Goal: Complete application form: Complete application form

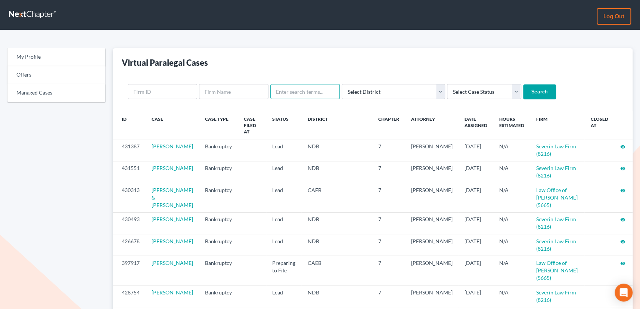
click at [305, 90] on input "text" at bounding box center [304, 91] width 69 height 15
type input "MCGEE"
click at [523, 84] on input "Search" at bounding box center [539, 91] width 33 height 15
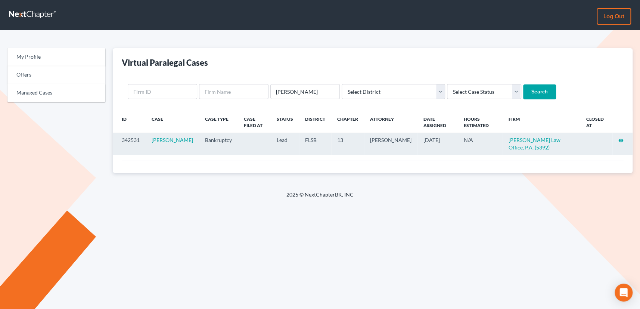
click at [621, 139] on icon "visibility" at bounding box center [621, 140] width 5 height 5
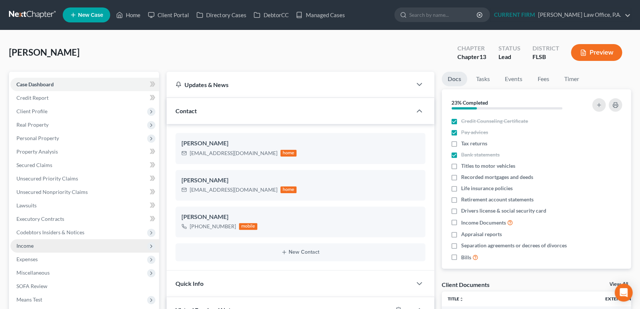
click at [27, 245] on span "Income" at bounding box center [24, 245] width 17 height 6
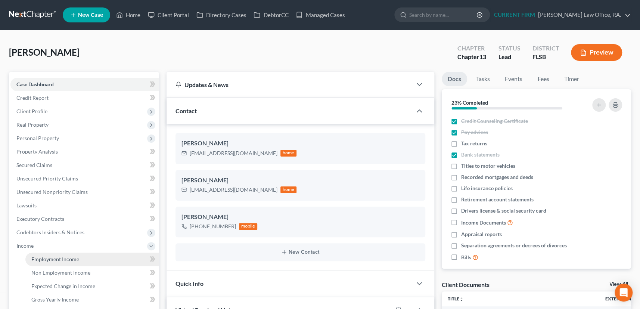
click at [49, 256] on span "Employment Income" at bounding box center [55, 259] width 48 height 6
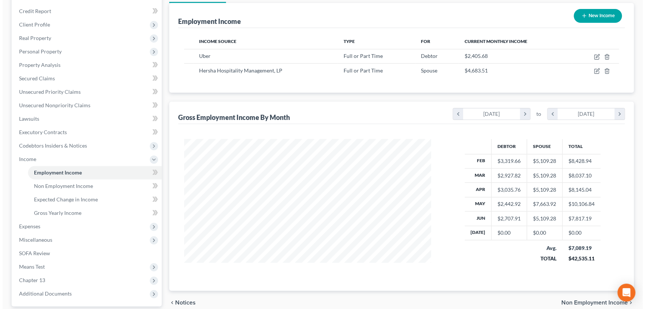
scroll to position [88, 0]
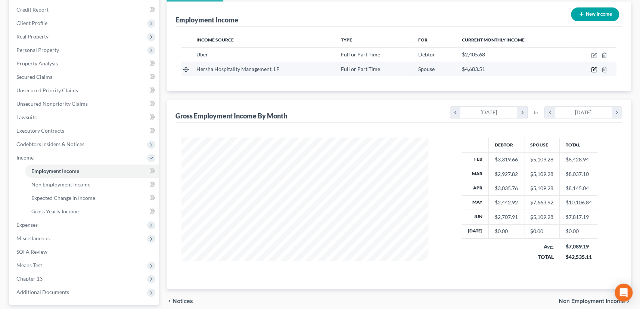
click at [593, 69] on icon "button" at bounding box center [594, 69] width 6 height 6
select select "0"
select select "39"
select select "2"
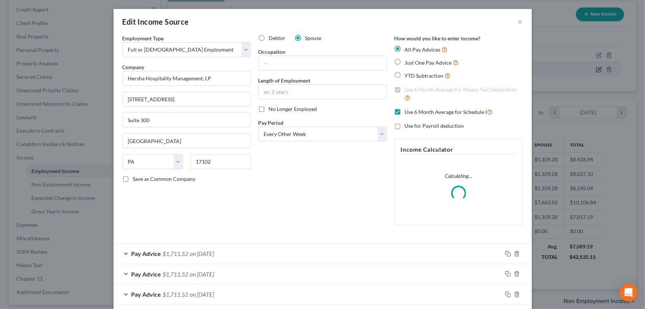
scroll to position [134, 265]
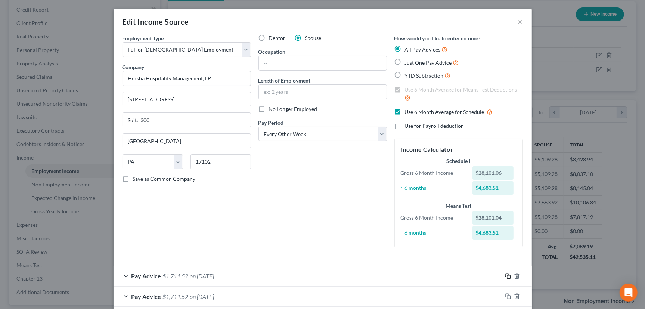
click at [506, 277] on icon "button" at bounding box center [508, 276] width 6 height 6
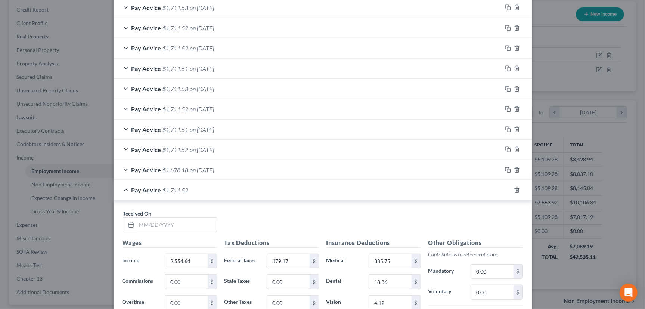
scroll to position [374, 0]
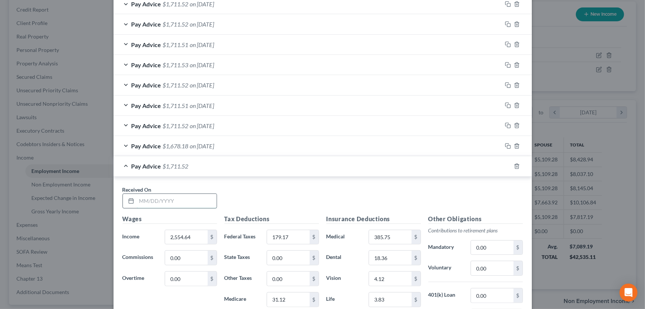
click at [195, 199] on input "text" at bounding box center [177, 201] width 80 height 14
type input "[DATE]"
click at [507, 165] on icon "button" at bounding box center [508, 166] width 6 height 6
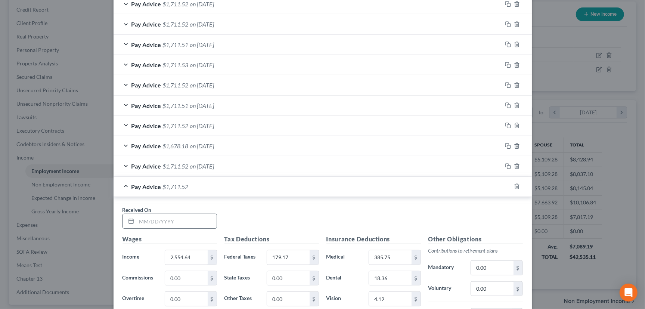
click at [197, 217] on input "text" at bounding box center [177, 221] width 80 height 14
type input "[DATE]"
click at [346, 187] on div "Pay Advice $1,711.52 on [DATE]" at bounding box center [308, 187] width 389 height 20
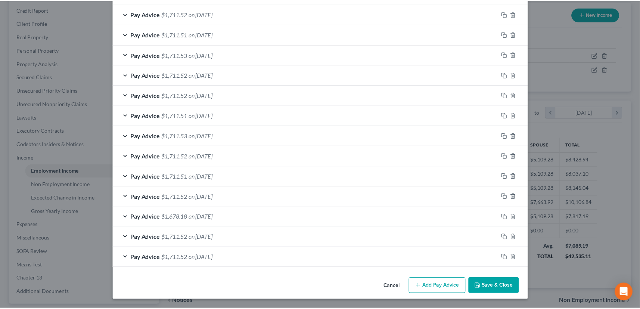
scroll to position [301, 0]
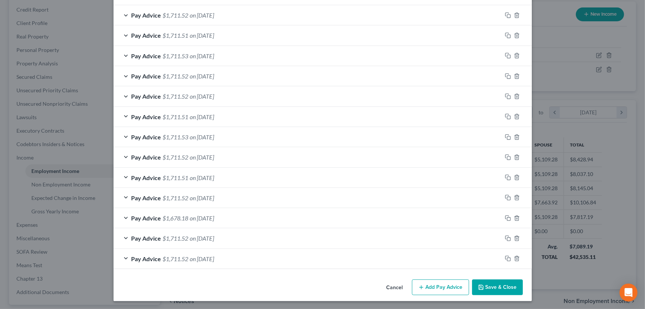
click at [499, 287] on button "Save & Close" at bounding box center [497, 287] width 51 height 16
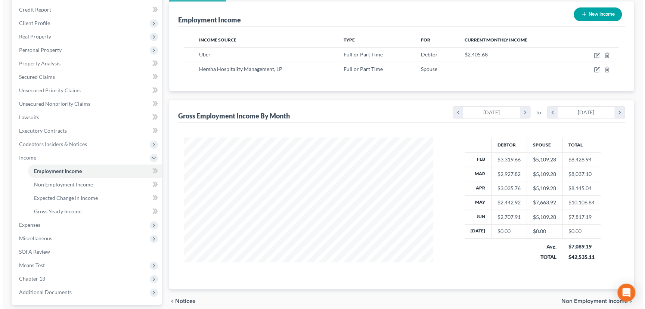
scroll to position [373448, 373319]
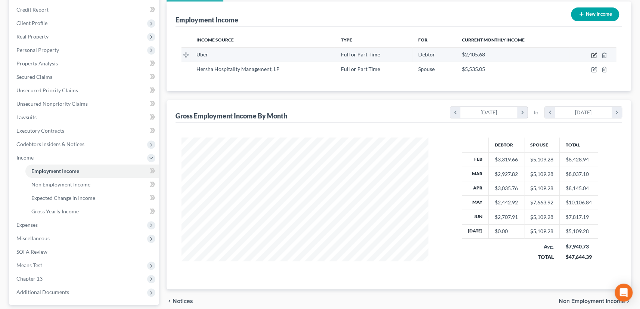
click at [591, 53] on icon "button" at bounding box center [594, 55] width 6 height 6
select select "0"
select select "4"
select select "3"
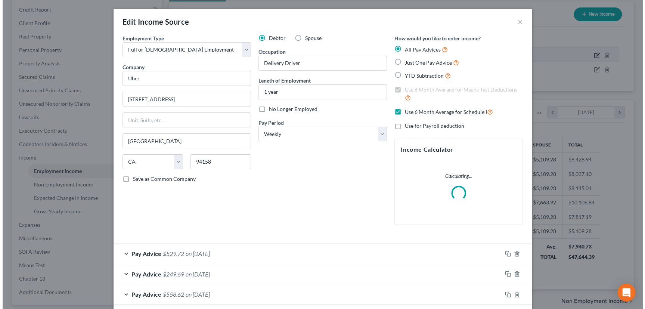
scroll to position [134, 265]
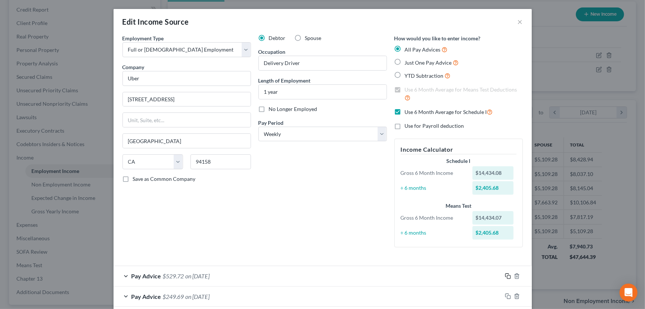
click at [506, 276] on icon "button" at bounding box center [508, 276] width 6 height 6
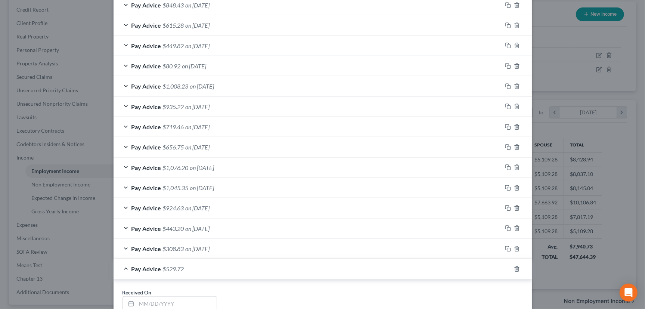
scroll to position [679, 0]
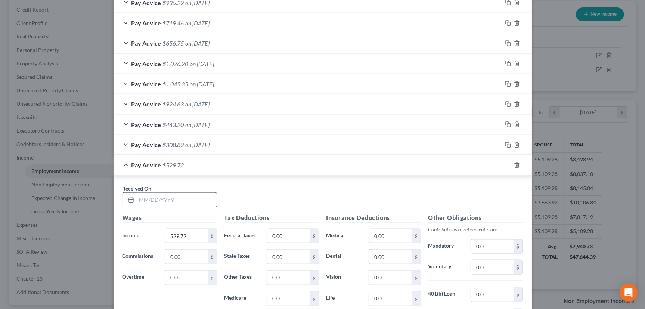
click at [196, 198] on input "text" at bounding box center [177, 200] width 80 height 14
click at [151, 198] on input "[DATE]" at bounding box center [177, 200] width 80 height 14
drag, startPoint x: 151, startPoint y: 198, endPoint x: 145, endPoint y: 200, distance: 6.7
click at [145, 200] on input "[DATE]" at bounding box center [177, 200] width 80 height 14
type input "[DATE]"
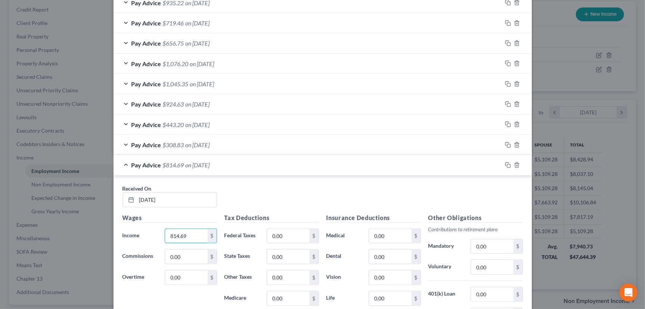
type input "814.69"
click at [505, 163] on icon "button" at bounding box center [506, 164] width 3 height 3
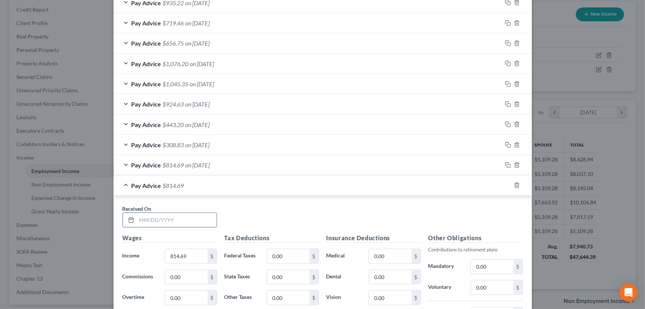
click at [188, 223] on input "text" at bounding box center [177, 220] width 80 height 14
type input "[DATE]"
type input "307.94"
click at [506, 185] on icon "button" at bounding box center [508, 185] width 6 height 6
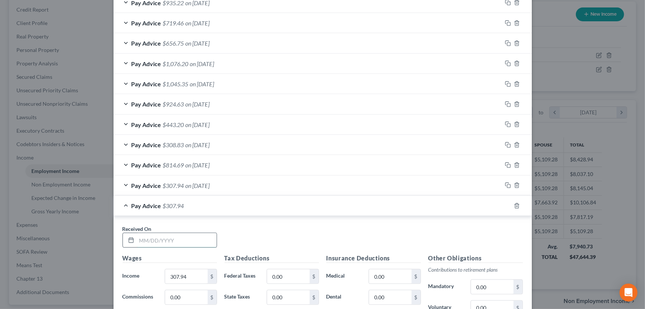
click at [162, 239] on input "text" at bounding box center [177, 240] width 80 height 14
type input "[DATE]"
type input "382.10"
click at [423, 204] on div "Pay Advice $382.10 on [DATE]" at bounding box center [308, 206] width 389 height 20
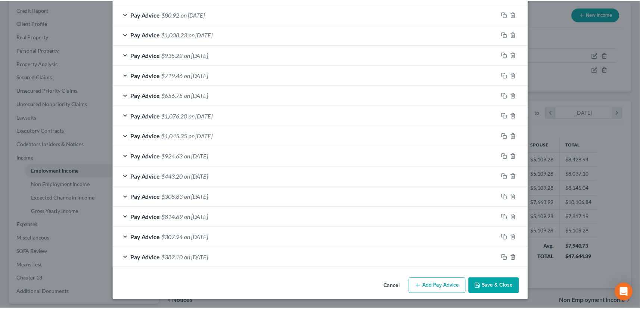
scroll to position [625, 0]
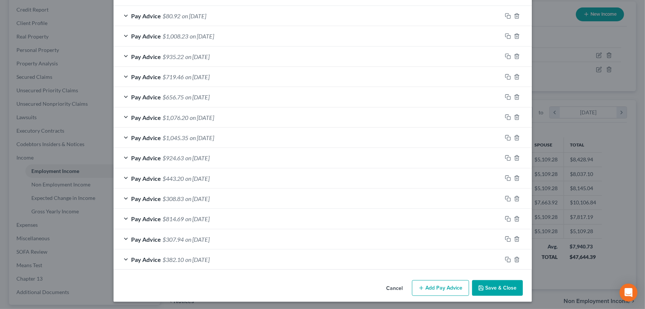
click at [495, 287] on button "Save & Close" at bounding box center [497, 288] width 51 height 16
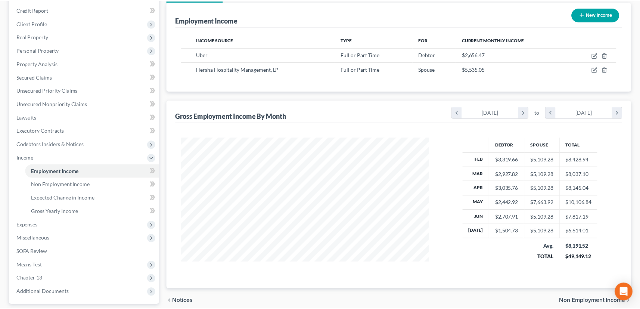
scroll to position [373448, 373319]
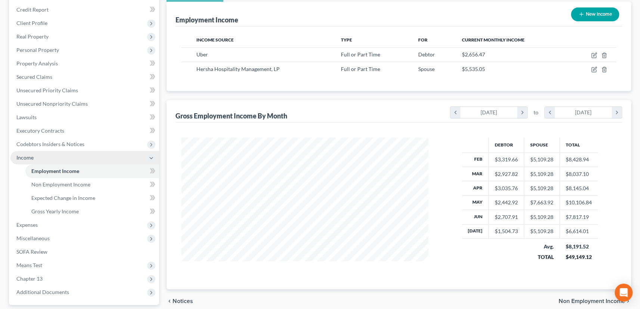
click at [27, 155] on span "Income" at bounding box center [24, 157] width 17 height 6
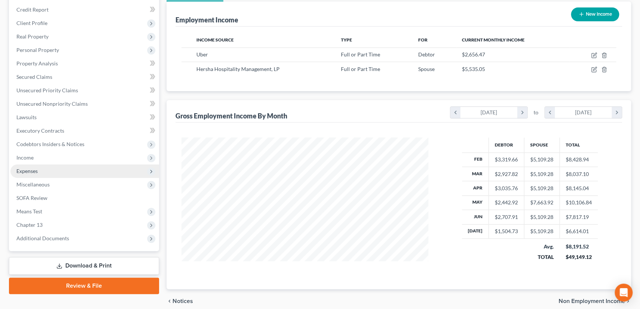
click at [27, 170] on span "Expenses" at bounding box center [26, 171] width 21 height 6
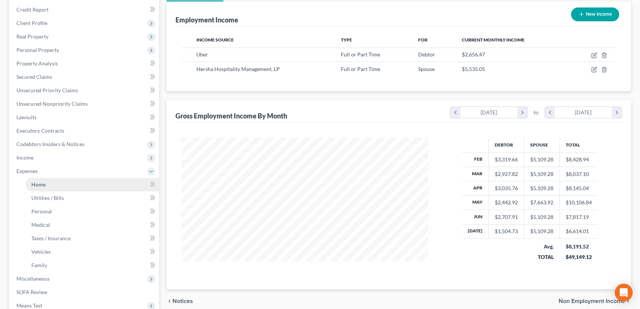
click at [36, 185] on span "Home" at bounding box center [38, 184] width 14 height 6
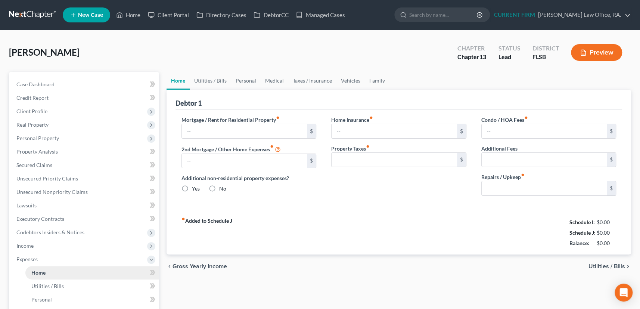
type input "2,900.00"
type input "0.00"
radio input "true"
type input "0.00"
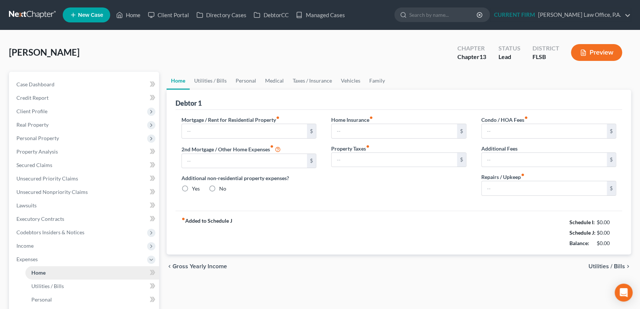
type input "0.00"
click at [217, 79] on link "Utilities / Bills" at bounding box center [210, 81] width 41 height 18
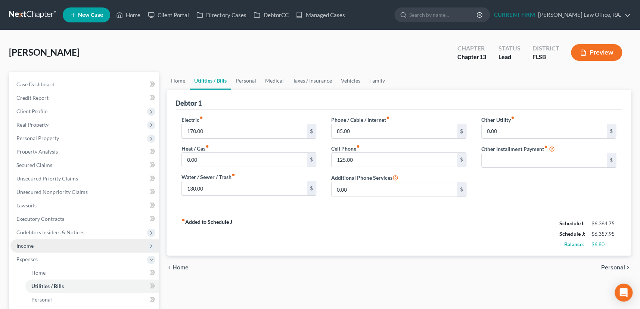
click at [29, 246] on span "Income" at bounding box center [24, 245] width 17 height 6
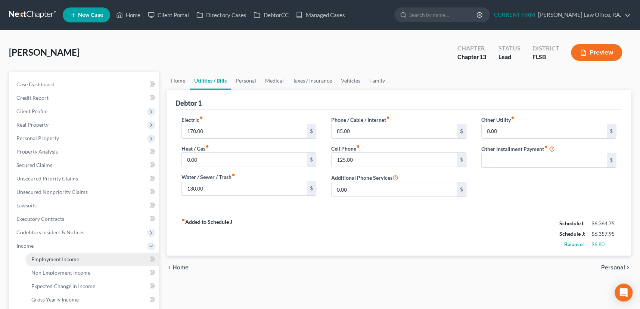
click at [43, 258] on span "Employment Income" at bounding box center [55, 259] width 48 height 6
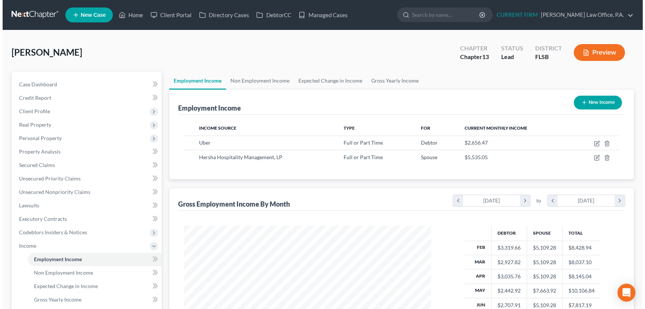
scroll to position [134, 262]
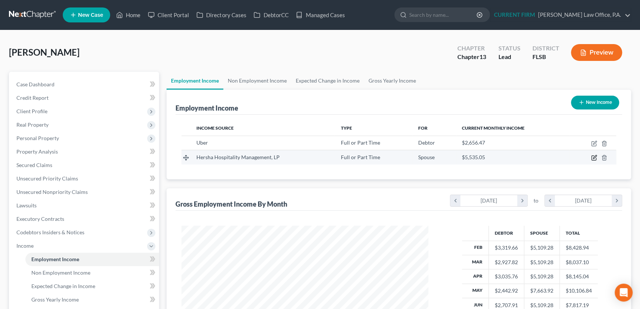
click at [594, 157] on icon "button" at bounding box center [594, 156] width 3 height 3
select select "0"
select select "39"
select select "2"
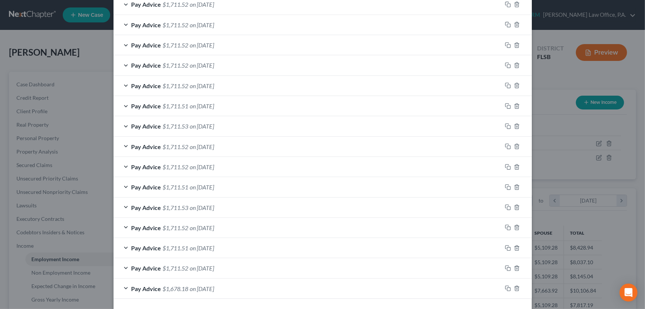
scroll to position [301, 0]
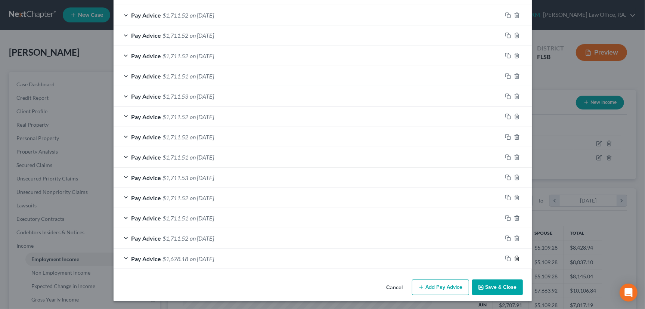
click at [516, 259] on icon "button" at bounding box center [517, 259] width 6 height 6
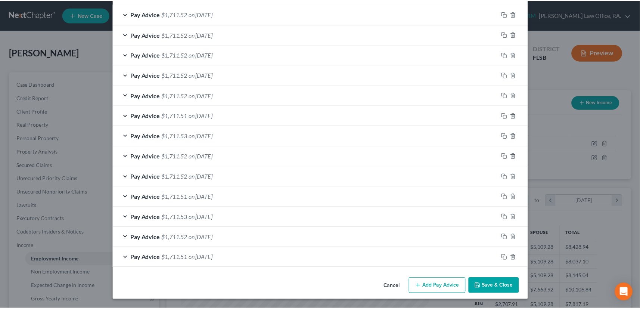
scroll to position [261, 0]
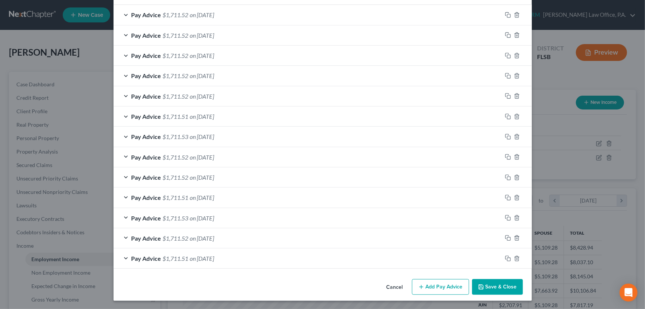
click at [501, 284] on button "Save & Close" at bounding box center [497, 287] width 51 height 16
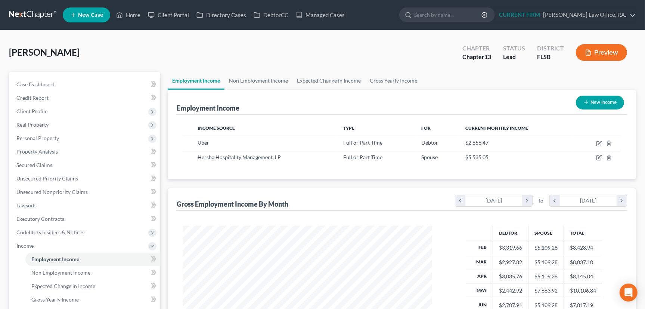
scroll to position [373448, 373319]
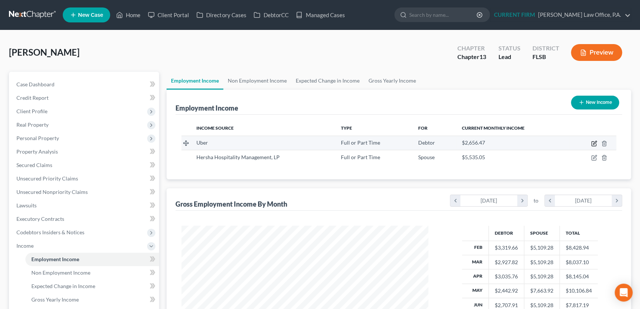
click at [593, 142] on icon "button" at bounding box center [594, 143] width 6 height 6
select select "0"
select select "4"
select select "3"
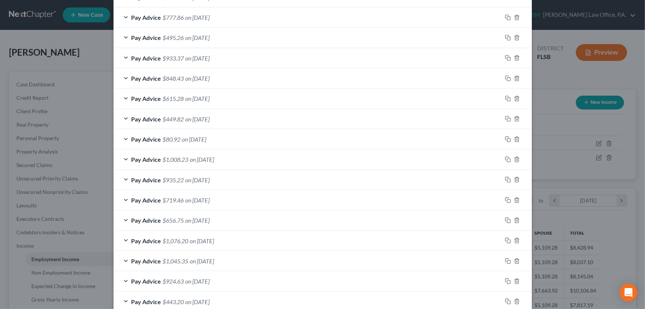
scroll to position [625, 0]
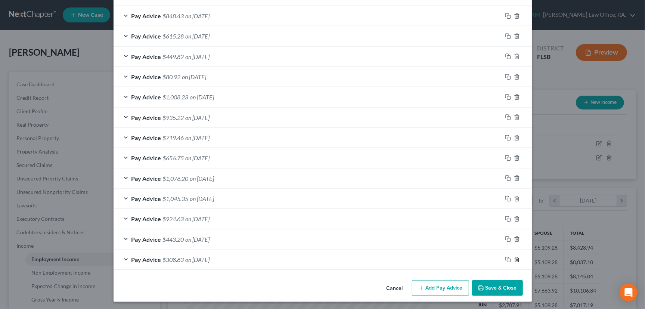
click at [515, 259] on icon "button" at bounding box center [517, 260] width 6 height 6
click at [515, 259] on icon "button" at bounding box center [517, 259] width 6 height 6
click at [515, 259] on icon "button" at bounding box center [517, 260] width 6 height 6
click at [515, 259] on icon "button" at bounding box center [517, 259] width 6 height 6
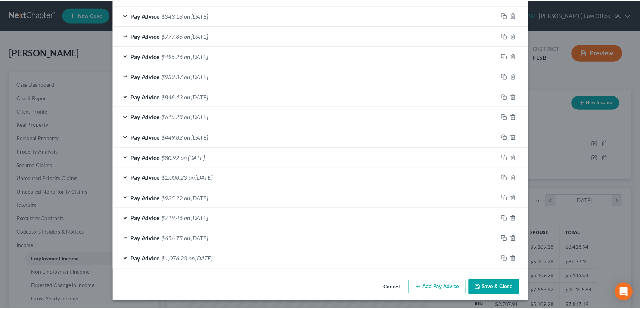
scroll to position [524, 0]
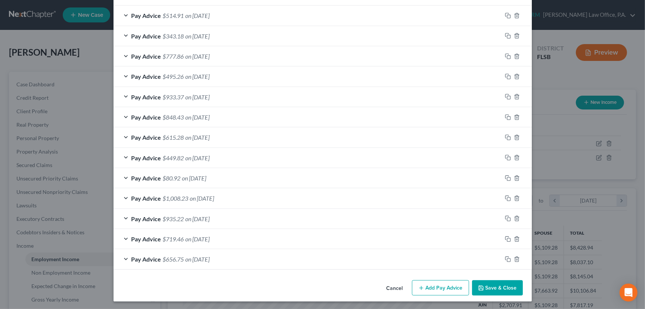
click at [500, 287] on button "Save & Close" at bounding box center [497, 288] width 51 height 16
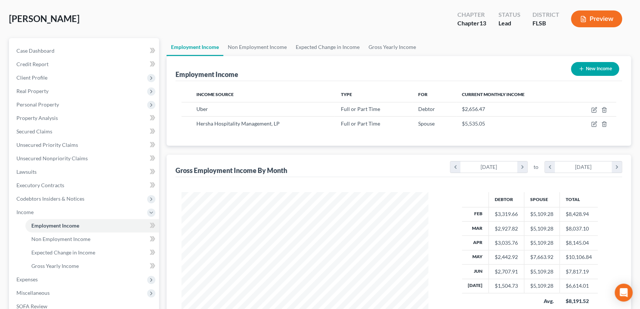
scroll to position [68, 0]
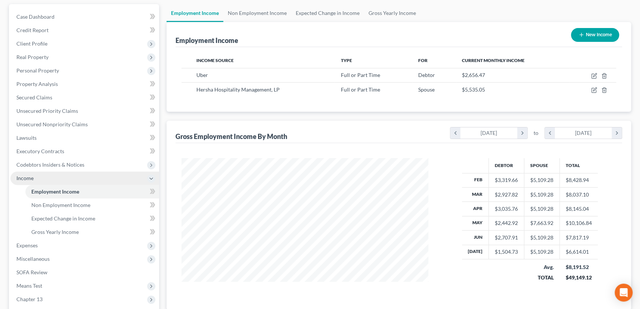
click at [28, 176] on span "Income" at bounding box center [24, 178] width 17 height 6
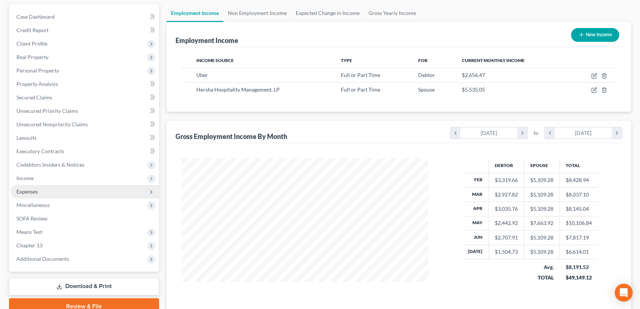
click at [32, 189] on span "Expenses" at bounding box center [26, 191] width 21 height 6
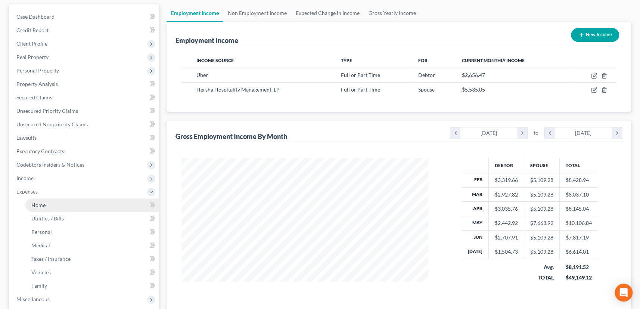
click at [35, 203] on span "Home" at bounding box center [38, 205] width 14 height 6
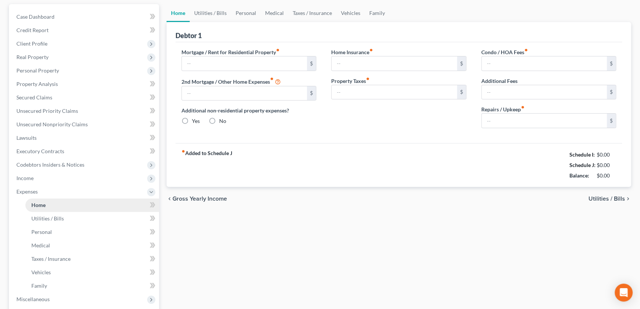
scroll to position [34, 0]
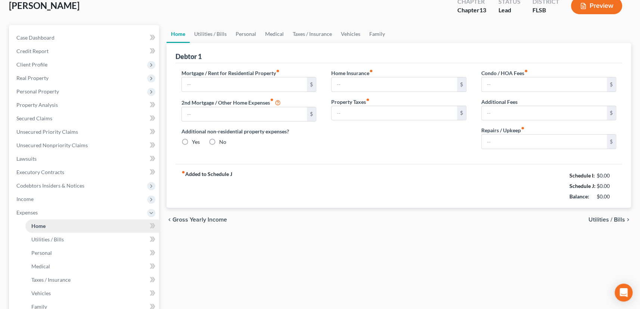
type input "2,900.00"
type input "0.00"
radio input "true"
type input "0.00"
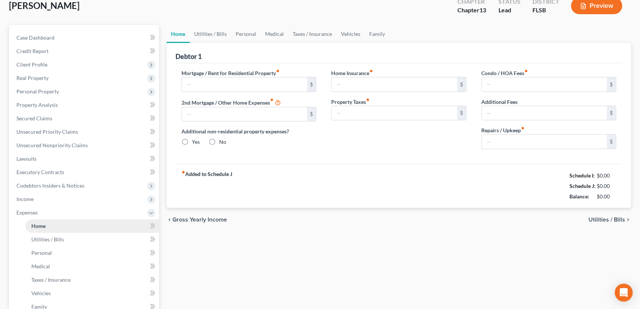
type input "0.00"
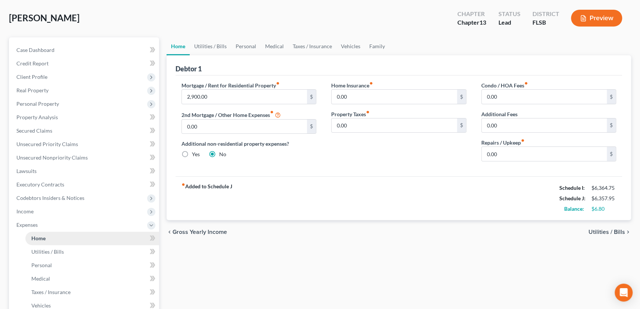
scroll to position [0, 0]
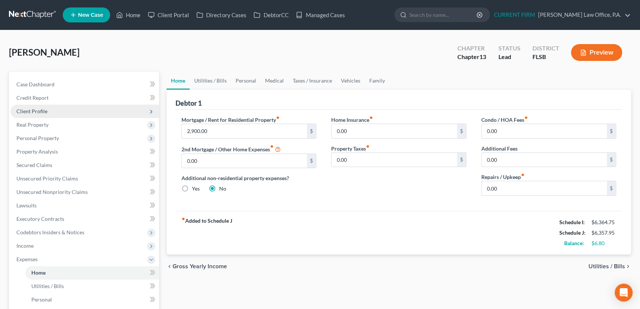
click at [43, 110] on span "Client Profile" at bounding box center [31, 111] width 31 height 6
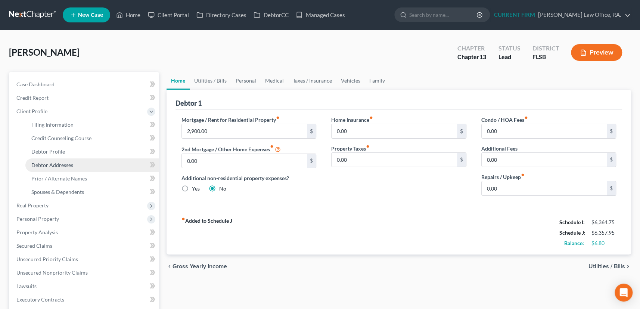
click at [45, 164] on span "Debtor Addresses" at bounding box center [52, 165] width 42 height 6
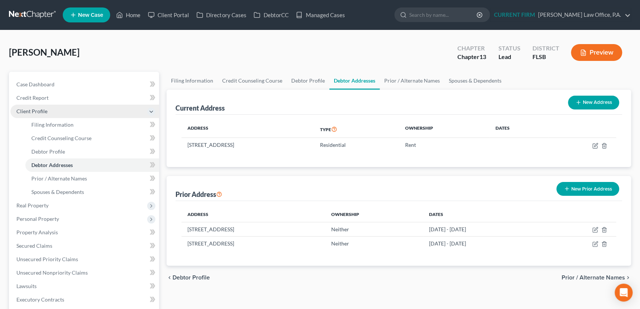
click at [41, 109] on span "Client Profile" at bounding box center [31, 111] width 31 height 6
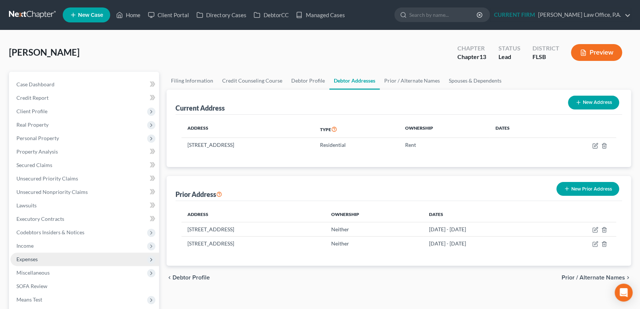
click at [26, 257] on span "Expenses" at bounding box center [26, 259] width 21 height 6
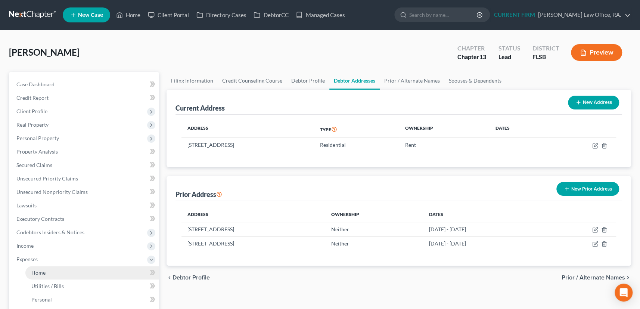
click at [37, 270] on span "Home" at bounding box center [38, 272] width 14 height 6
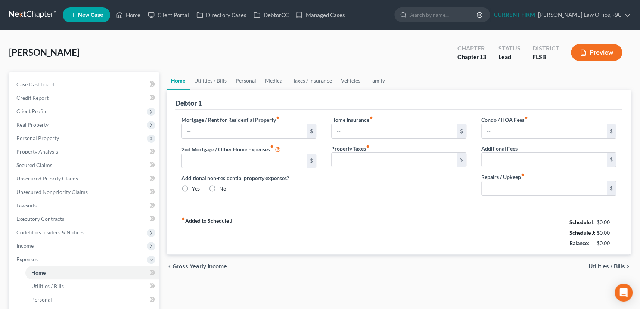
type input "2,900.00"
type input "0.00"
radio input "true"
type input "0.00"
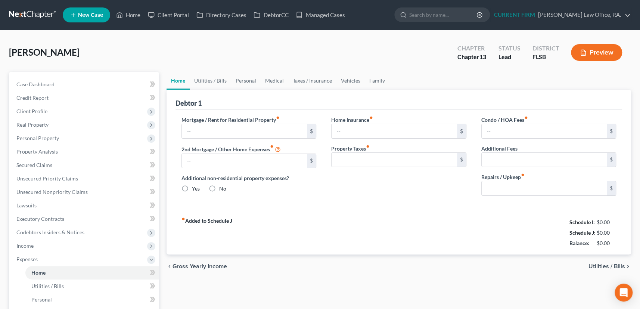
type input "0.00"
click at [212, 129] on input "2,900.00" at bounding box center [245, 131] width 126 height 14
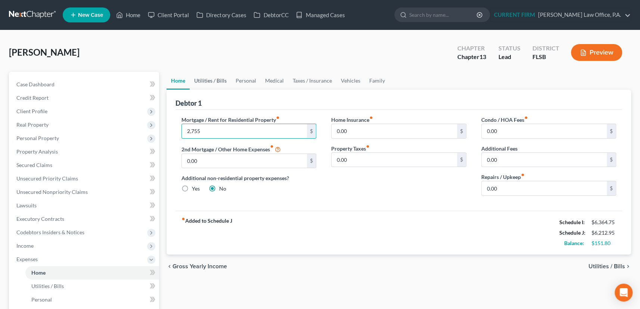
type input "2,755"
click at [211, 79] on link "Utilities / Bills" at bounding box center [210, 81] width 41 height 18
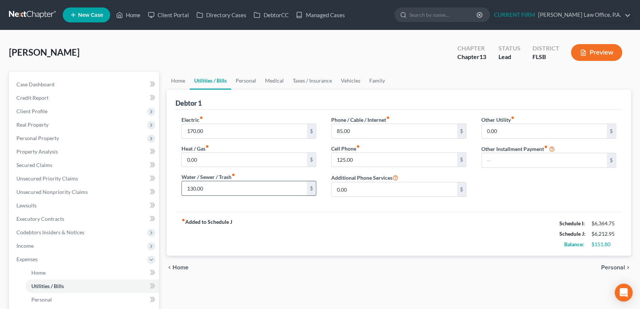
click at [209, 188] on input "130.00" at bounding box center [245, 188] width 126 height 14
click at [39, 110] on span "Client Profile" at bounding box center [31, 111] width 31 height 6
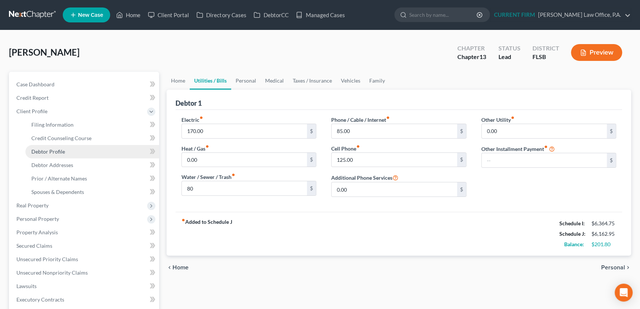
click at [53, 151] on span "Debtor Profile" at bounding box center [48, 151] width 34 height 6
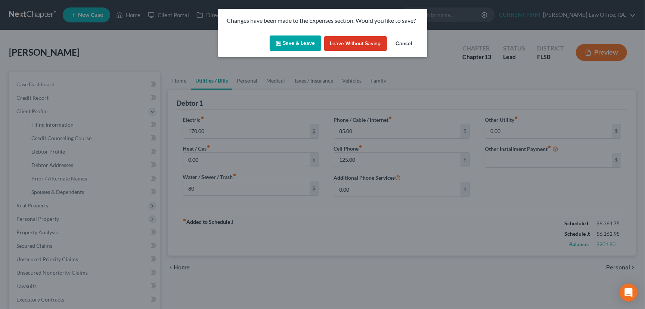
click at [296, 43] on button "Save & Leave" at bounding box center [296, 43] width 52 height 16
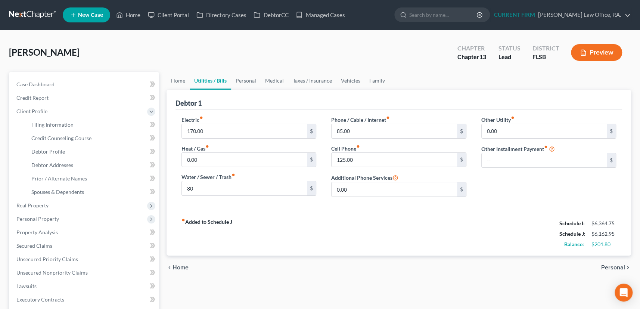
type input "80.00"
select select "1"
select select "2"
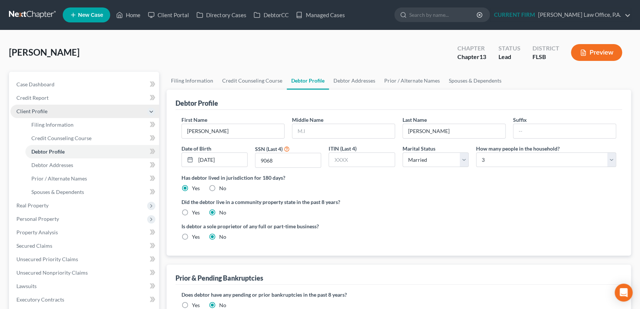
click at [42, 111] on span "Client Profile" at bounding box center [31, 111] width 31 height 6
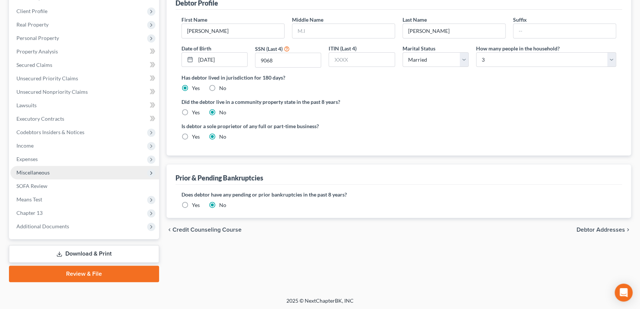
scroll to position [100, 0]
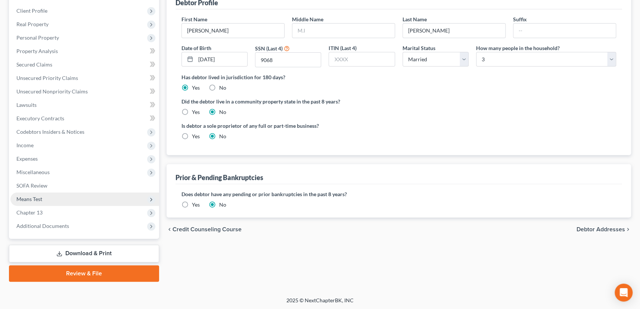
click at [39, 198] on span "Means Test" at bounding box center [29, 199] width 26 height 6
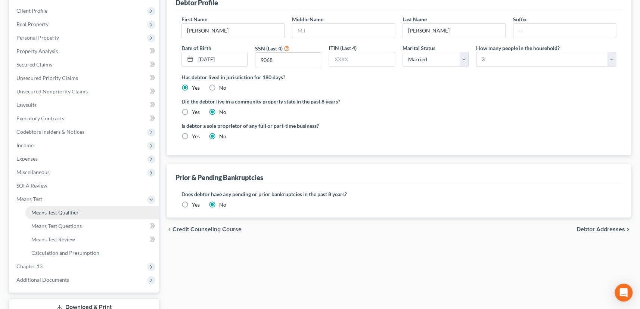
click at [52, 212] on span "Means Test Qualifier" at bounding box center [54, 212] width 47 height 6
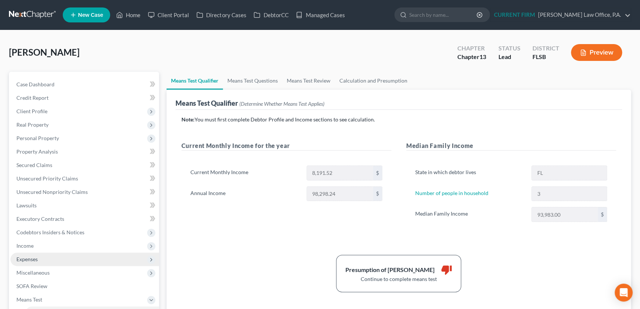
click at [30, 258] on span "Expenses" at bounding box center [26, 259] width 21 height 6
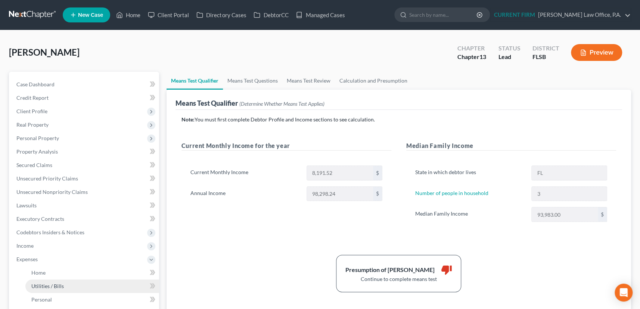
click at [38, 285] on span "Utilities / Bills" at bounding box center [47, 286] width 33 height 6
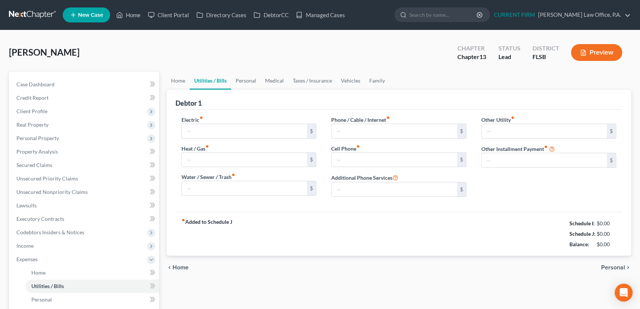
type input "170.00"
type input "0.00"
type input "80.00"
type input "85.00"
type input "125.00"
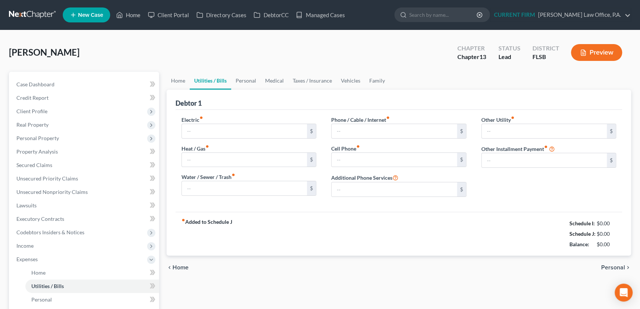
type input "0.00"
click at [247, 79] on link "Personal" at bounding box center [246, 81] width 30 height 18
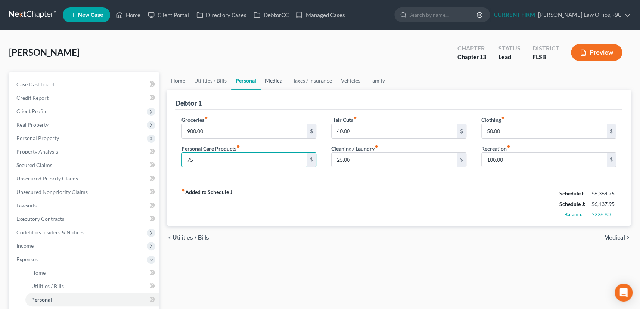
type input "75"
click at [273, 79] on link "Medical" at bounding box center [275, 81] width 28 height 18
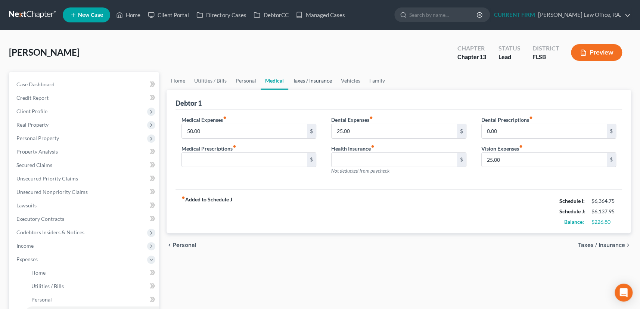
click at [306, 78] on link "Taxes / Insurance" at bounding box center [312, 81] width 48 height 18
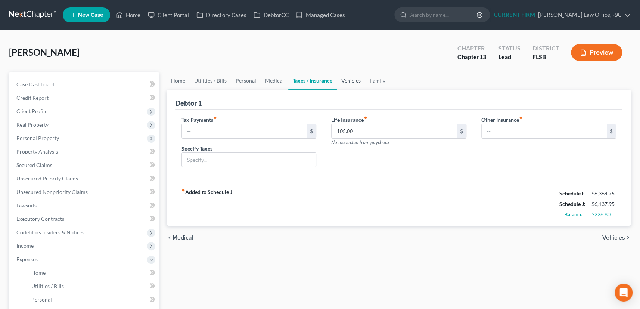
click at [351, 80] on link "Vehicles" at bounding box center [351, 81] width 28 height 18
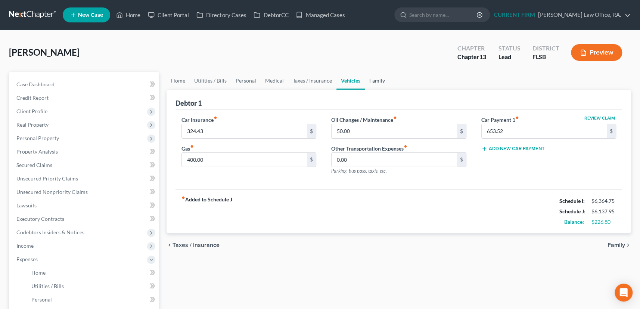
click at [374, 79] on link "Family" at bounding box center [377, 81] width 25 height 18
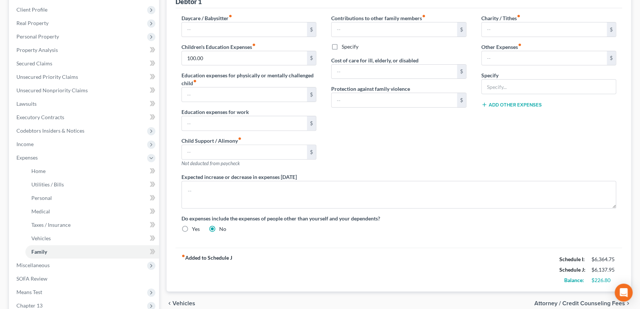
scroll to position [68, 0]
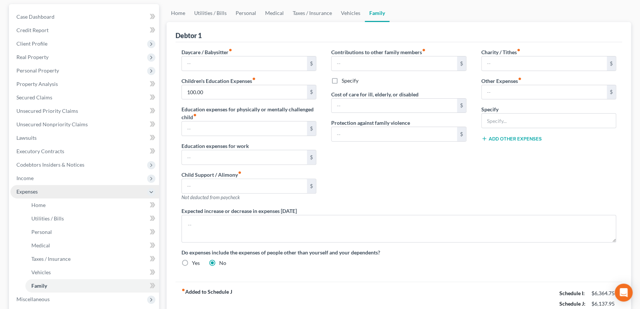
click at [27, 192] on span "Expenses" at bounding box center [26, 191] width 21 height 6
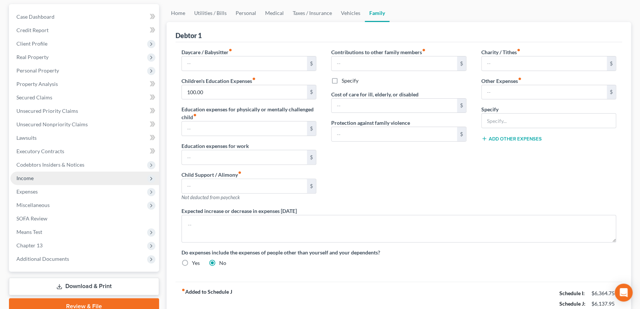
click at [30, 178] on span "Income" at bounding box center [24, 178] width 17 height 6
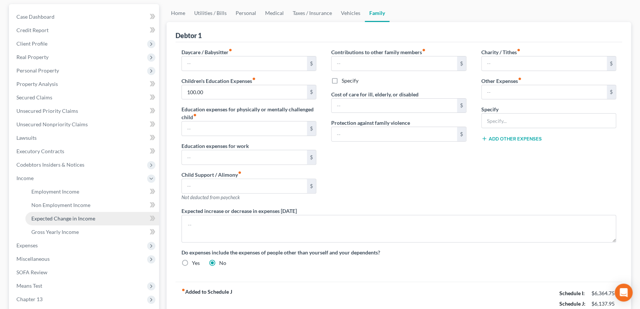
click at [49, 217] on span "Expected Change in Income" at bounding box center [63, 218] width 64 height 6
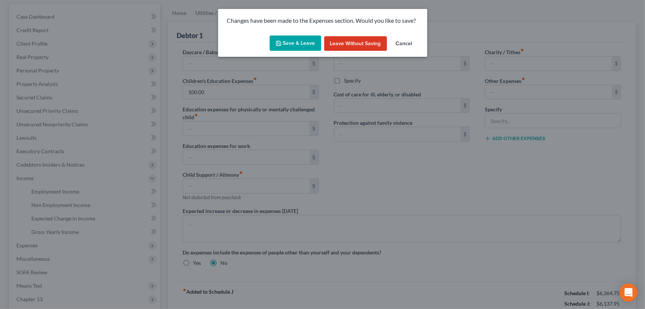
click at [295, 43] on button "Save & Leave" at bounding box center [296, 43] width 52 height 16
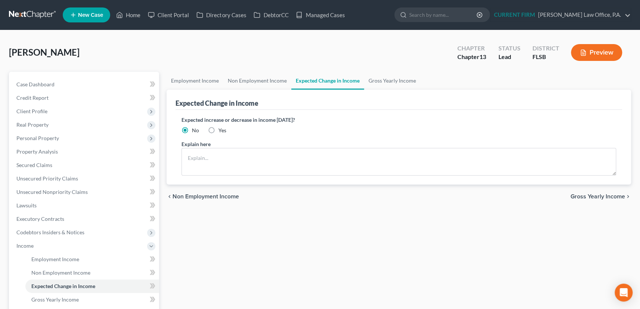
click at [219, 127] on label "Yes" at bounding box center [223, 130] width 8 height 7
click at [222, 127] on input "Yes" at bounding box center [224, 129] width 5 height 5
radio input "true"
click at [202, 153] on textarea at bounding box center [399, 162] width 435 height 28
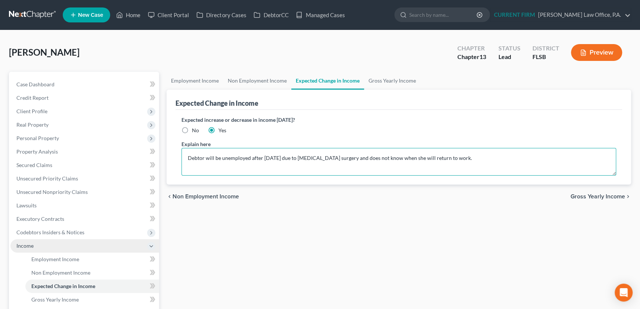
type textarea "Debtor will be unemployed after [DATE] due to [MEDICAL_DATA] surgery and does n…"
click at [25, 247] on span "Income" at bounding box center [24, 245] width 17 height 6
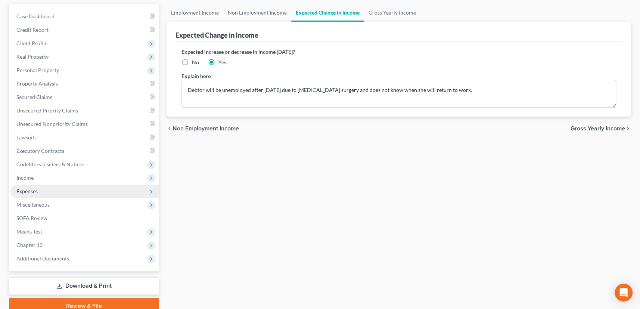
scroll to position [100, 0]
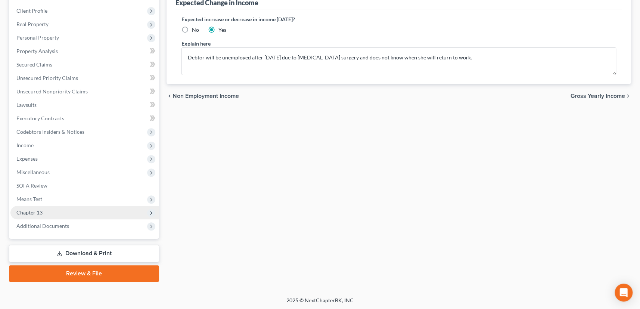
click at [36, 212] on span "Chapter 13" at bounding box center [29, 212] width 26 height 6
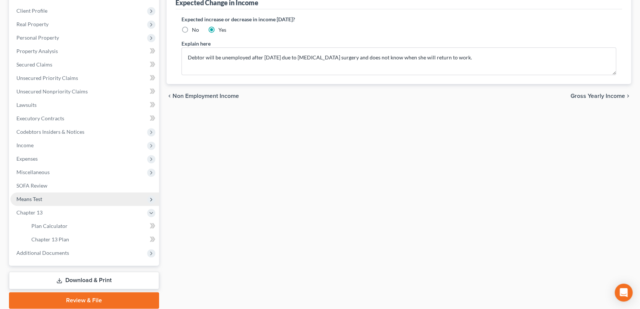
click at [30, 199] on span "Means Test" at bounding box center [29, 199] width 26 height 6
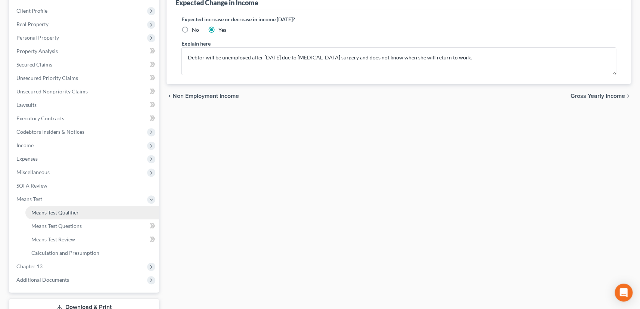
click at [45, 210] on span "Means Test Qualifier" at bounding box center [54, 212] width 47 height 6
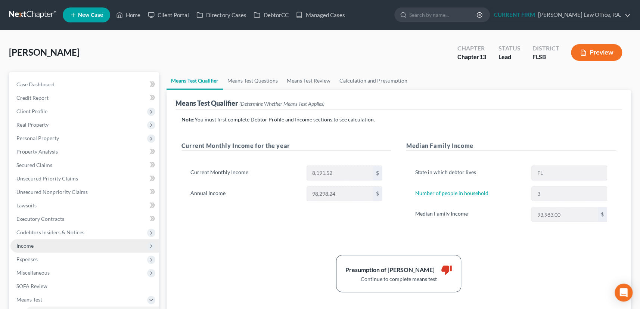
click at [24, 244] on span "Income" at bounding box center [24, 245] width 17 height 6
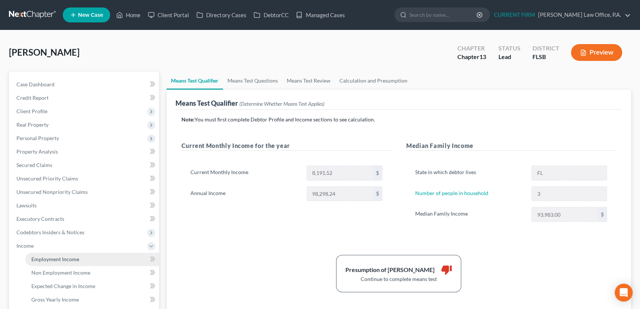
click at [52, 260] on span "Employment Income" at bounding box center [55, 259] width 48 height 6
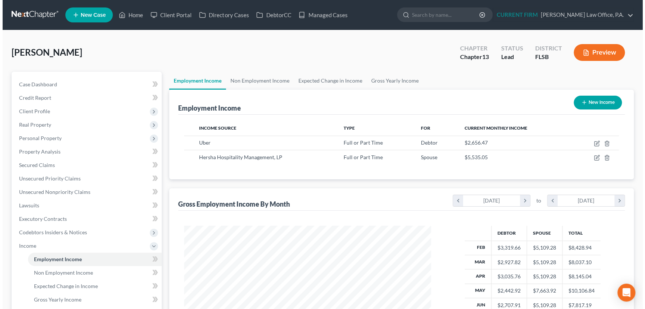
scroll to position [134, 262]
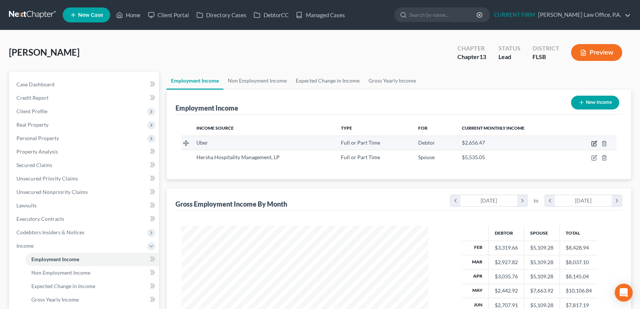
click at [595, 143] on icon "button" at bounding box center [594, 142] width 3 height 3
select select "0"
select select "4"
select select "3"
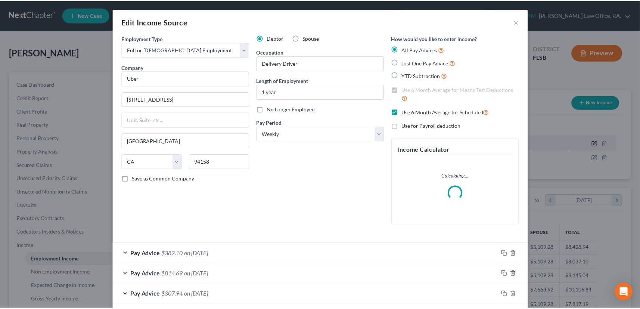
scroll to position [134, 265]
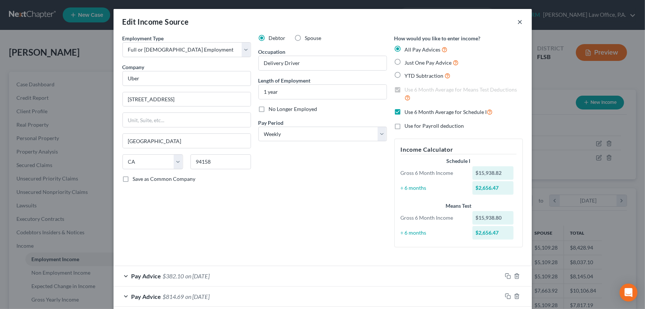
click at [519, 22] on button "×" at bounding box center [520, 21] width 5 height 9
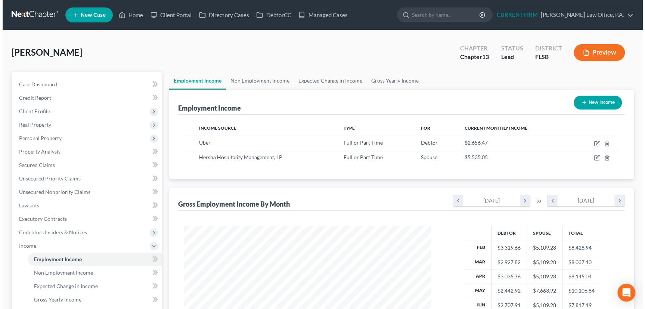
scroll to position [373448, 373319]
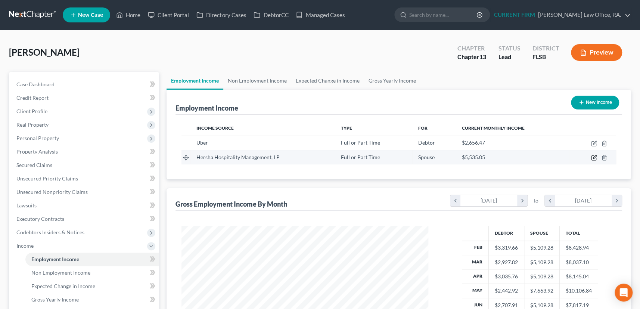
click at [594, 156] on icon "button" at bounding box center [594, 158] width 6 height 6
select select "0"
select select "39"
select select "2"
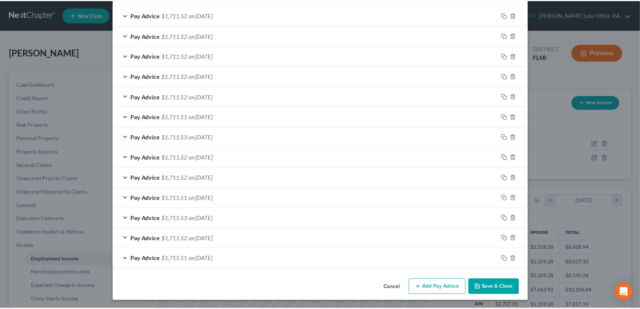
scroll to position [261, 0]
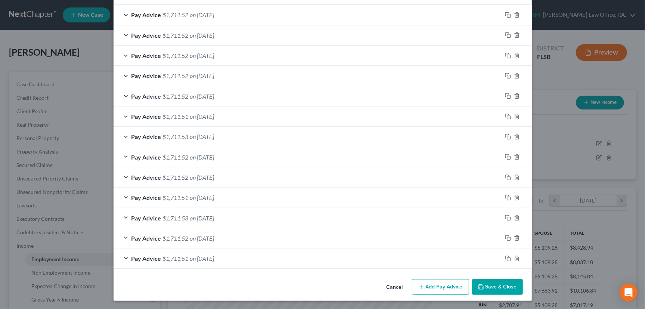
click at [500, 286] on button "Save & Close" at bounding box center [497, 287] width 51 height 16
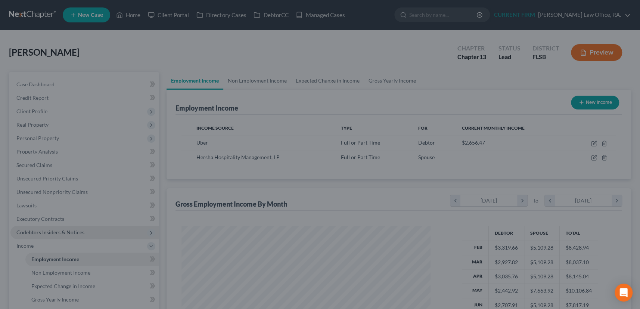
scroll to position [373448, 373319]
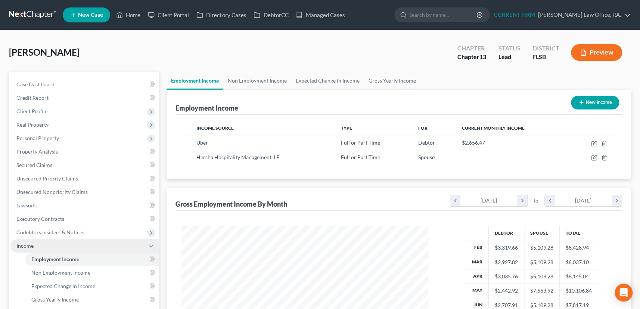
click at [27, 243] on span "Income" at bounding box center [24, 245] width 17 height 6
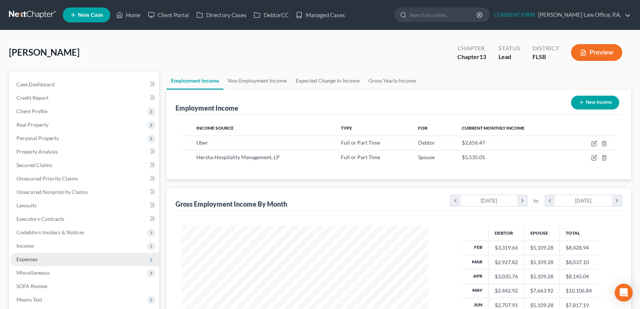
click at [23, 260] on span "Expenses" at bounding box center [26, 259] width 21 height 6
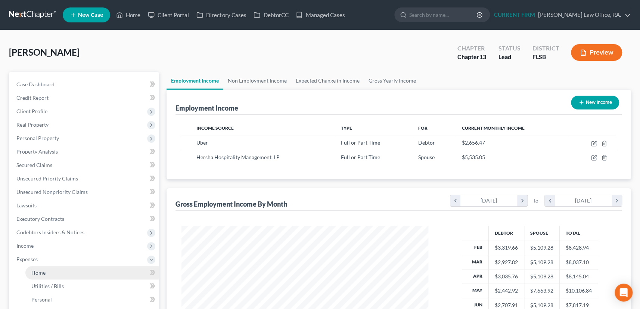
click at [37, 273] on span "Home" at bounding box center [38, 272] width 14 height 6
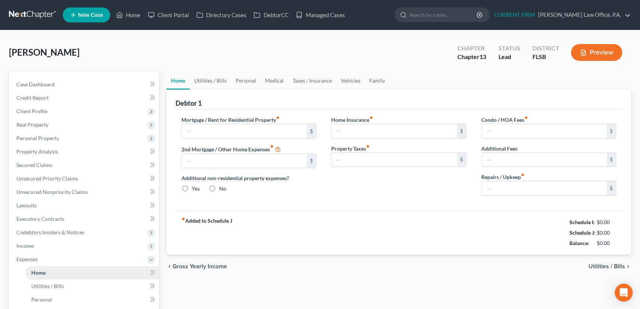
type input "2,755.00"
type input "0.00"
radio input "true"
type input "0.00"
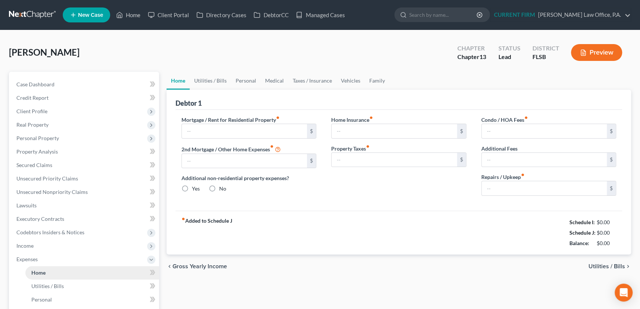
type input "0.00"
click at [211, 130] on input "2,755.00" at bounding box center [245, 131] width 126 height 14
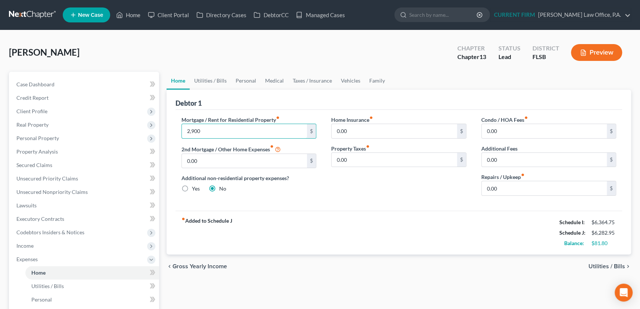
type input "2,900"
click at [213, 78] on link "Utilities / Bills" at bounding box center [210, 81] width 41 height 18
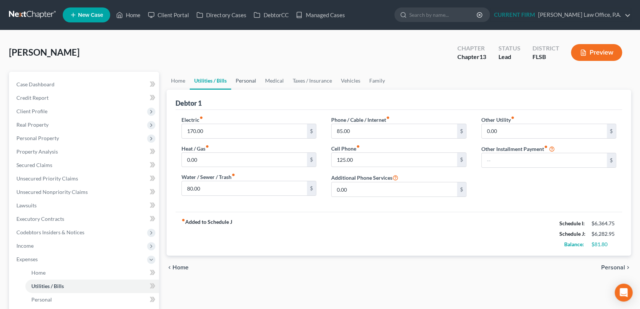
click at [249, 81] on link "Personal" at bounding box center [246, 81] width 30 height 18
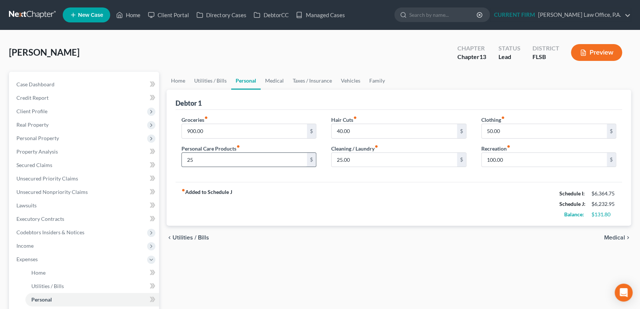
click at [205, 160] on input "25" at bounding box center [245, 160] width 126 height 14
drag, startPoint x: 205, startPoint y: 160, endPoint x: 183, endPoint y: 160, distance: 21.3
click at [183, 160] on input "25" at bounding box center [245, 160] width 126 height 14
type input "100"
click at [275, 78] on link "Medical" at bounding box center [275, 81] width 28 height 18
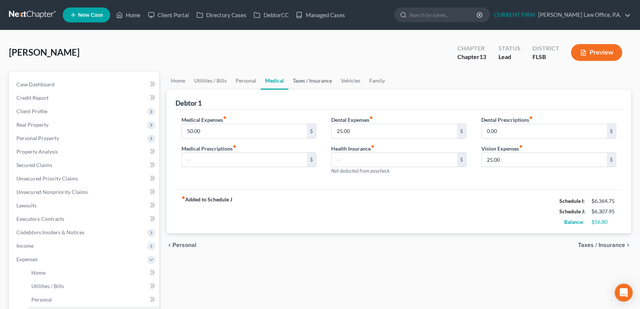
click at [310, 78] on link "Taxes / Insurance" at bounding box center [312, 81] width 48 height 18
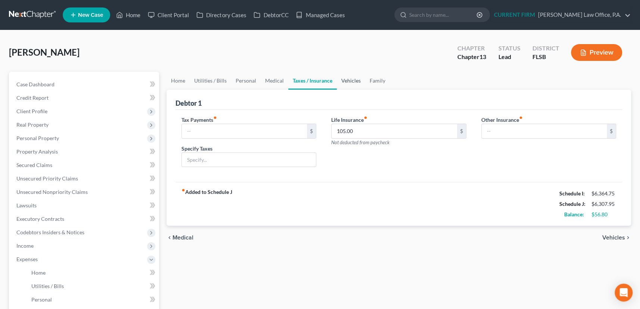
click at [349, 78] on link "Vehicles" at bounding box center [351, 81] width 28 height 18
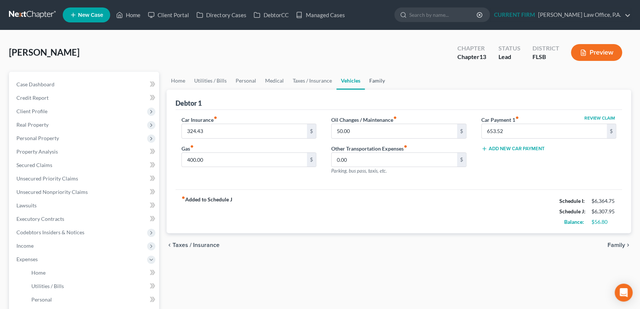
click at [377, 80] on link "Family" at bounding box center [377, 81] width 25 height 18
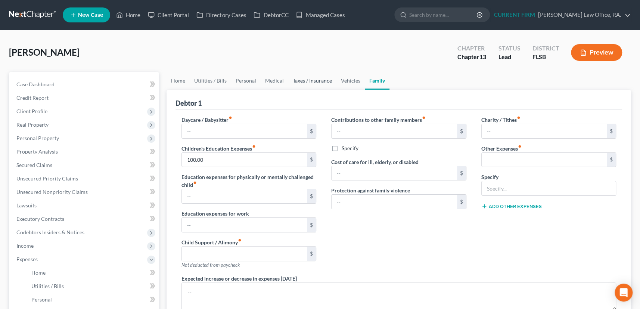
click at [319, 80] on link "Taxes / Insurance" at bounding box center [312, 81] width 48 height 18
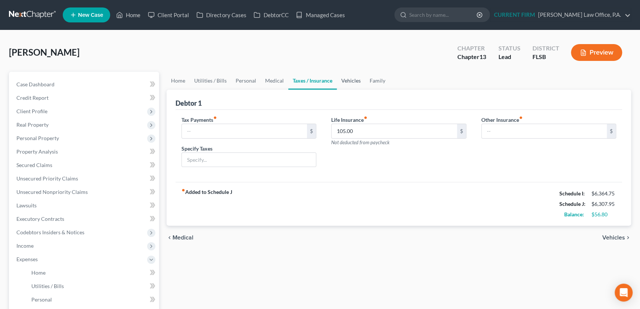
click at [351, 78] on link "Vehicles" at bounding box center [351, 81] width 28 height 18
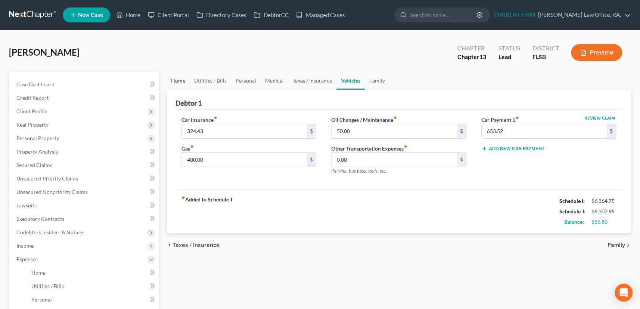
click at [174, 78] on link "Home" at bounding box center [178, 81] width 23 height 18
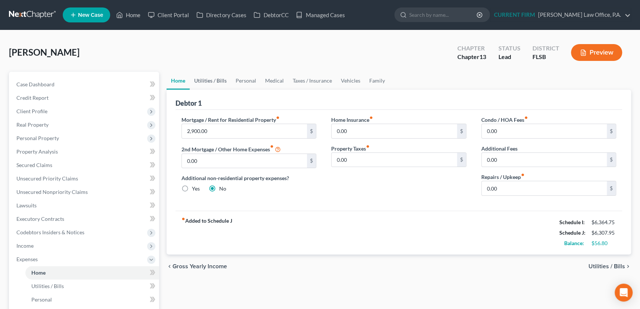
click at [211, 81] on link "Utilities / Bills" at bounding box center [210, 81] width 41 height 18
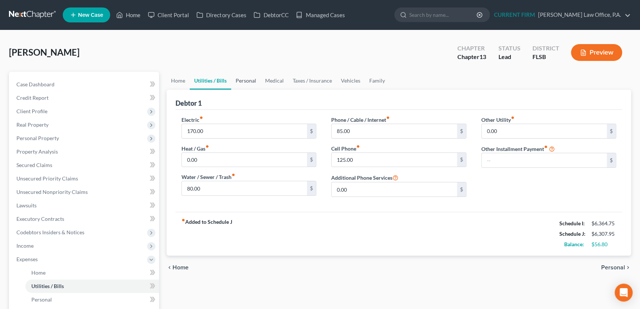
click at [238, 80] on link "Personal" at bounding box center [246, 81] width 30 height 18
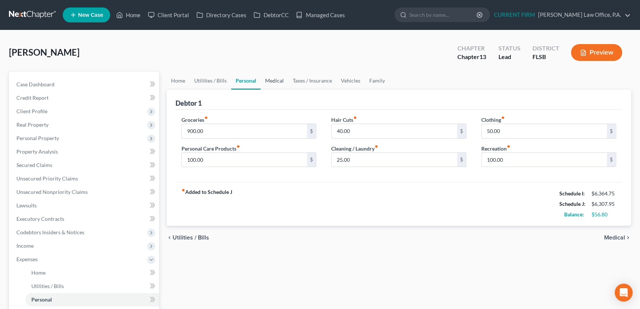
click at [272, 82] on link "Medical" at bounding box center [275, 81] width 28 height 18
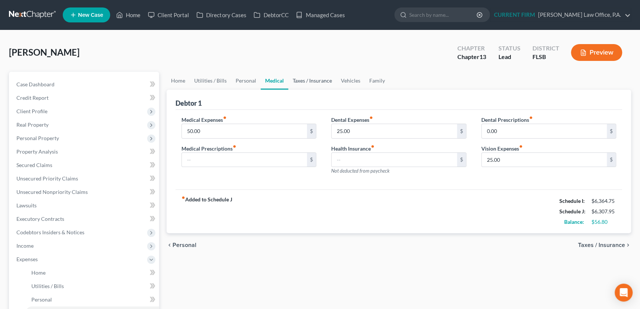
click at [314, 81] on link "Taxes / Insurance" at bounding box center [312, 81] width 48 height 18
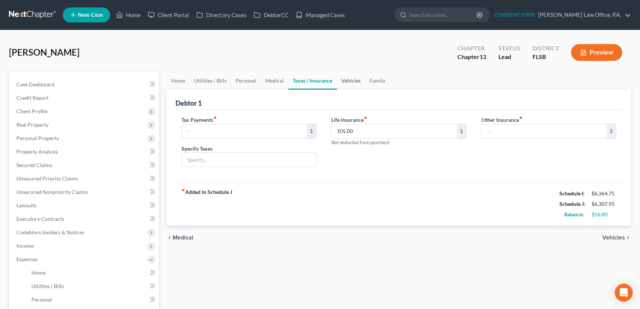
click at [351, 81] on link "Vehicles" at bounding box center [351, 81] width 28 height 18
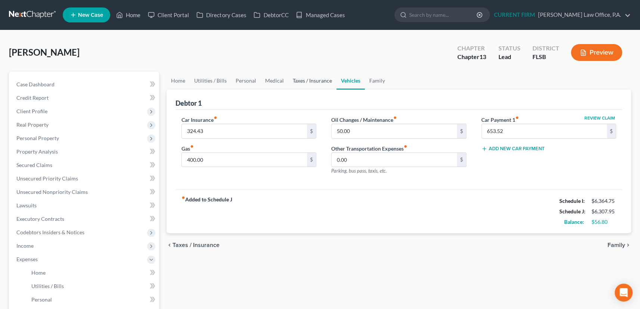
click at [303, 81] on link "Taxes / Insurance" at bounding box center [312, 81] width 48 height 18
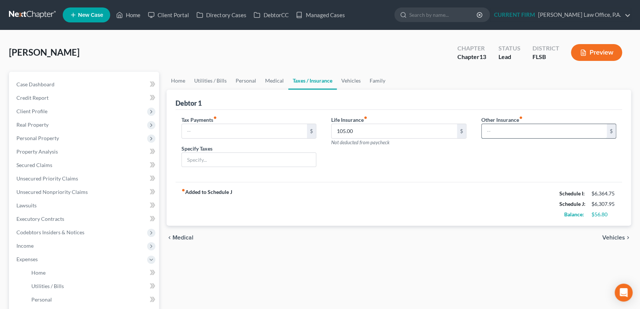
click at [499, 128] on input "text" at bounding box center [545, 131] width 126 height 14
type input "2"
type input "50"
click at [349, 80] on link "Vehicles" at bounding box center [351, 81] width 28 height 18
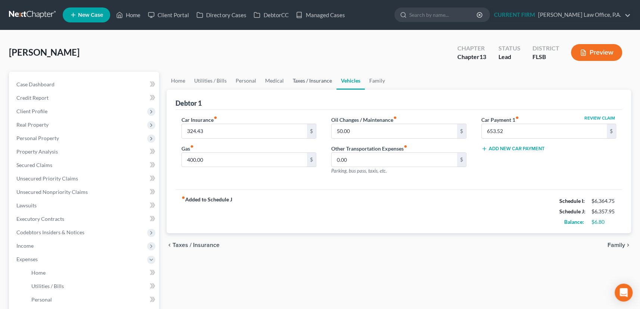
click at [318, 81] on link "Taxes / Insurance" at bounding box center [312, 81] width 48 height 18
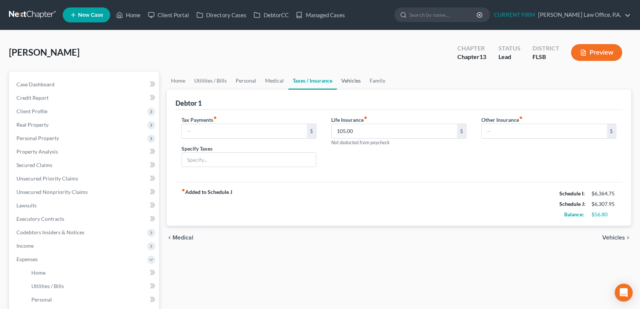
click at [351, 79] on link "Vehicles" at bounding box center [351, 81] width 28 height 18
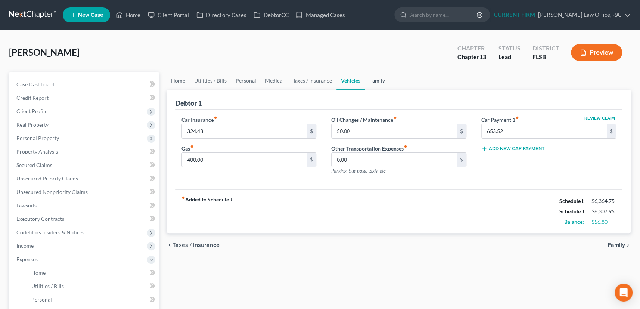
click at [378, 79] on link "Family" at bounding box center [377, 81] width 25 height 18
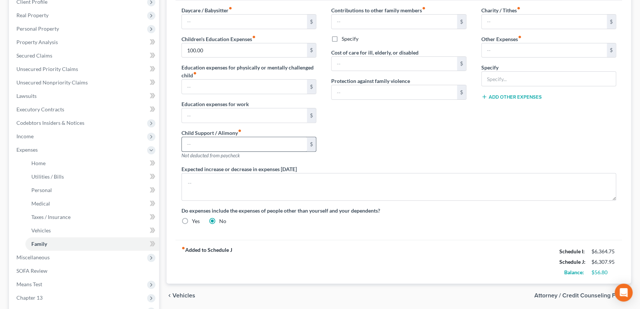
scroll to position [93, 0]
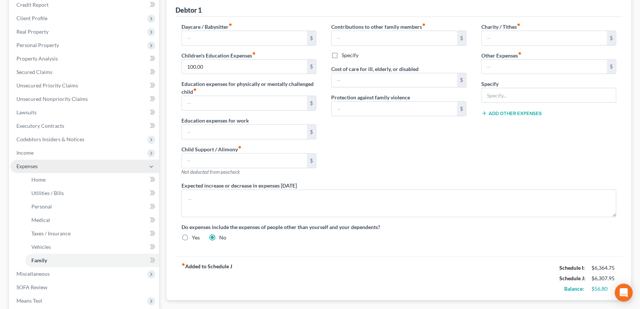
click at [33, 164] on span "Expenses" at bounding box center [26, 166] width 21 height 6
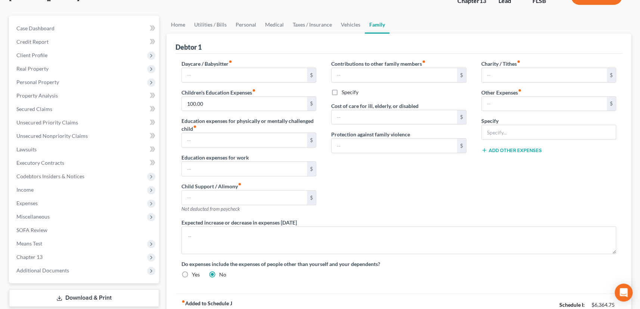
scroll to position [0, 0]
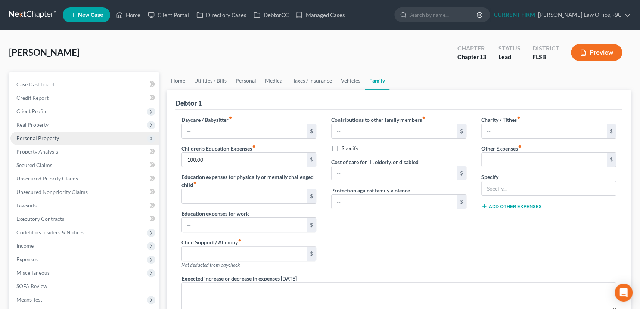
click at [41, 135] on span "Personal Property" at bounding box center [37, 138] width 43 height 6
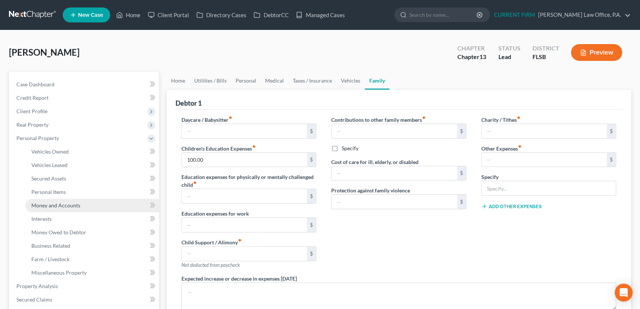
click at [71, 203] on span "Money and Accounts" at bounding box center [55, 205] width 49 height 6
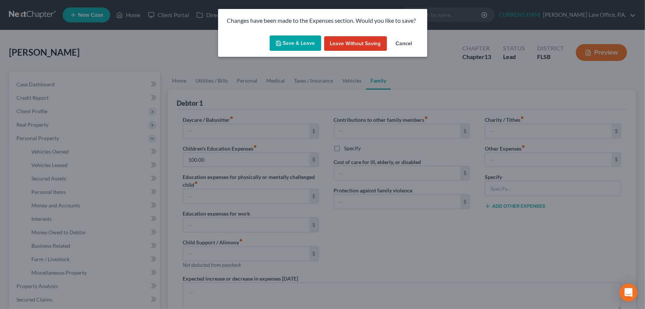
click at [296, 41] on button "Save & Leave" at bounding box center [296, 43] width 52 height 16
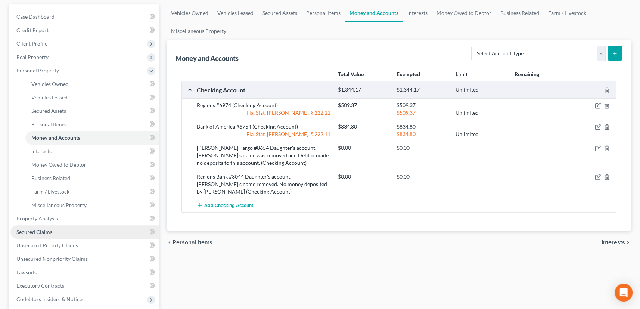
scroll to position [102, 0]
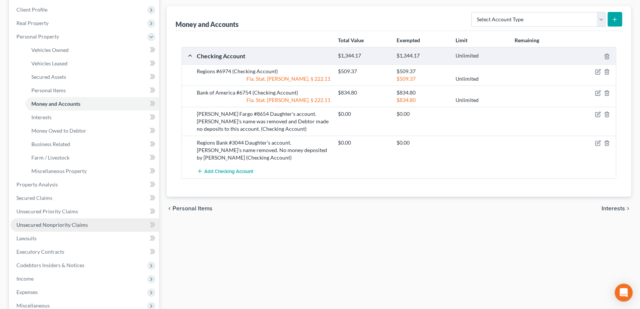
click at [45, 225] on span "Unsecured Nonpriority Claims" at bounding box center [51, 225] width 71 height 6
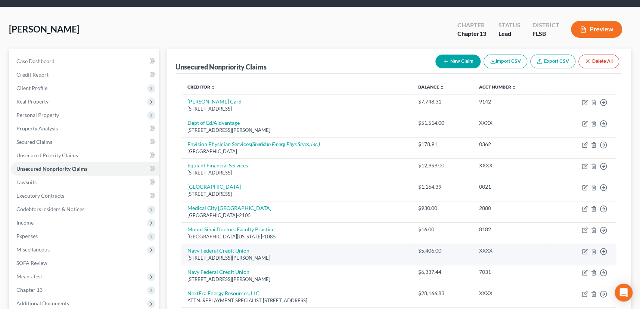
scroll to position [34, 0]
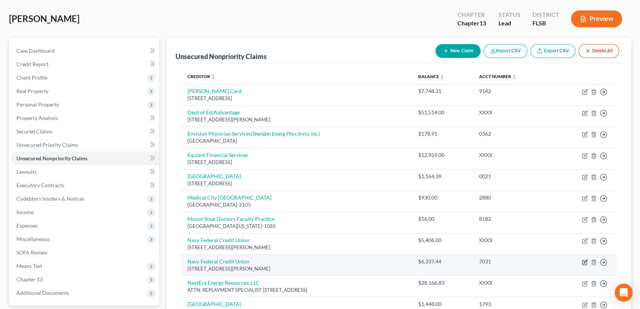
click at [583, 260] on icon "button" at bounding box center [585, 262] width 6 height 6
select select "48"
select select "2"
select select "0"
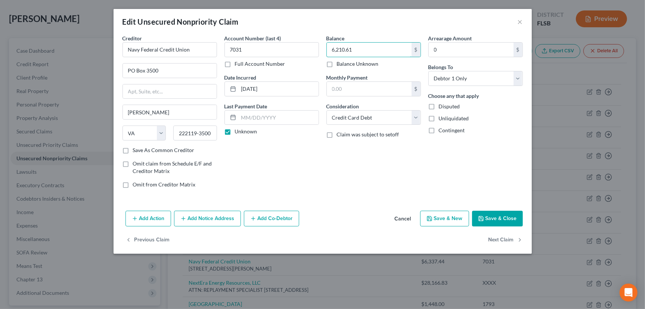
type input "6,210.61"
click at [498, 214] on button "Save & Close" at bounding box center [497, 219] width 51 height 16
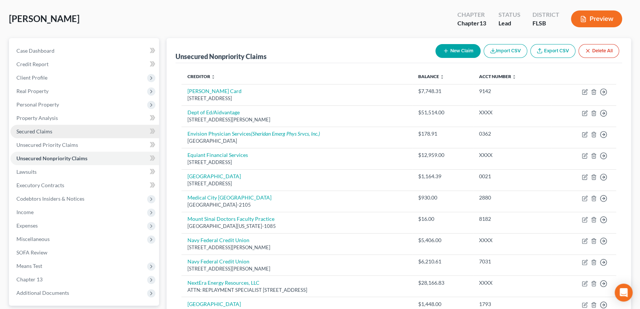
click at [41, 132] on span "Secured Claims" at bounding box center [34, 131] width 36 height 6
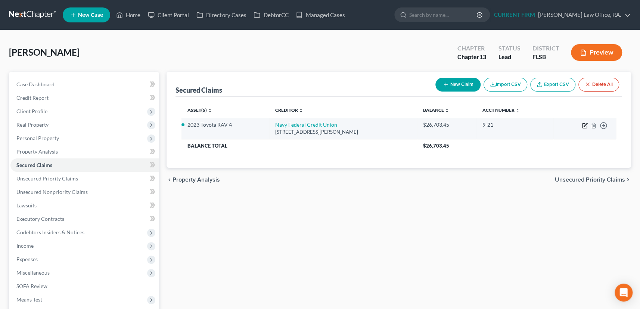
click at [584, 123] on icon "button" at bounding box center [585, 126] width 6 height 6
select select "48"
select select "0"
select select "4"
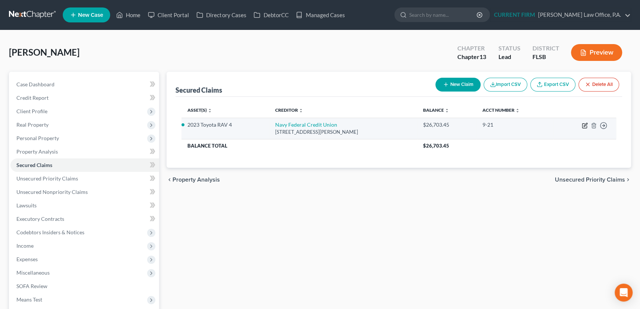
select select "0"
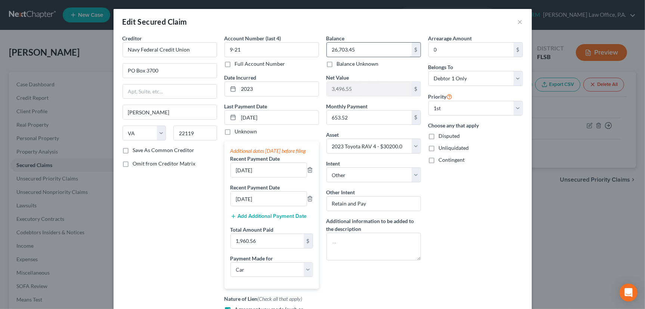
click at [359, 48] on input "26,703.45" at bounding box center [369, 50] width 85 height 14
type input "25,619.03"
drag, startPoint x: 239, startPoint y: 117, endPoint x: 270, endPoint y: 117, distance: 31.0
click at [270, 117] on input "[DATE]" at bounding box center [279, 118] width 80 height 14
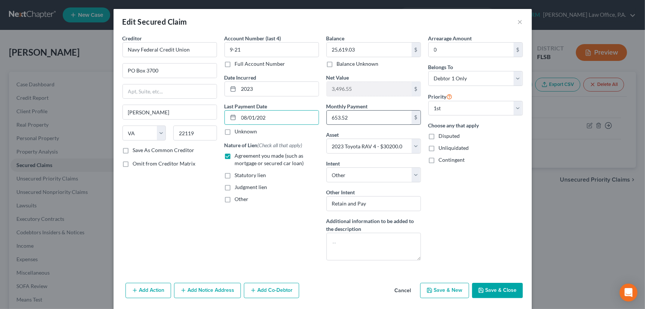
type input "[DATE]"
select select "0"
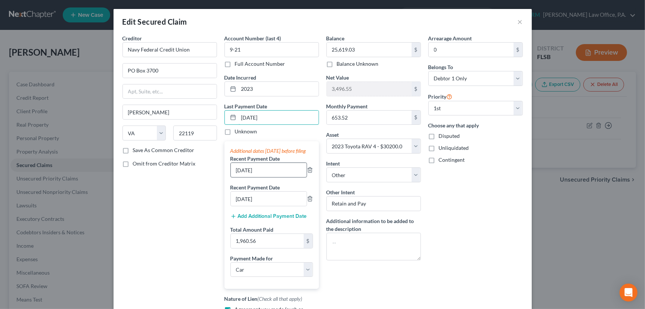
type input "[DATE]"
drag, startPoint x: 263, startPoint y: 176, endPoint x: 224, endPoint y: 179, distance: 39.0
click at [225, 179] on div "Additional dates [DATE] before filing Recent Payment Date [DATE] Recent Payment…" at bounding box center [272, 215] width 95 height 148
type input "[DATE]"
drag, startPoint x: 273, startPoint y: 209, endPoint x: 219, endPoint y: 210, distance: 54.2
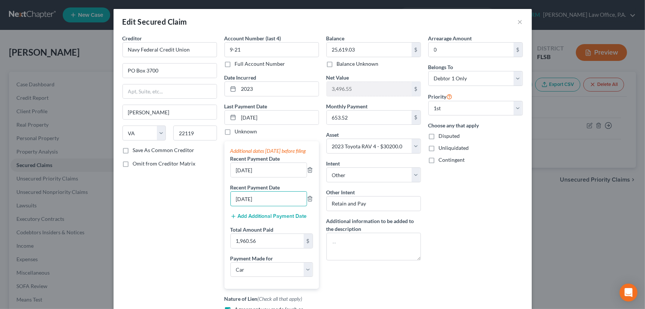
click at [221, 210] on div "Account Number (last 4) 9-21 Full Account Number Date Incurred 2023 Last Paymen…" at bounding box center [272, 198] width 102 height 328
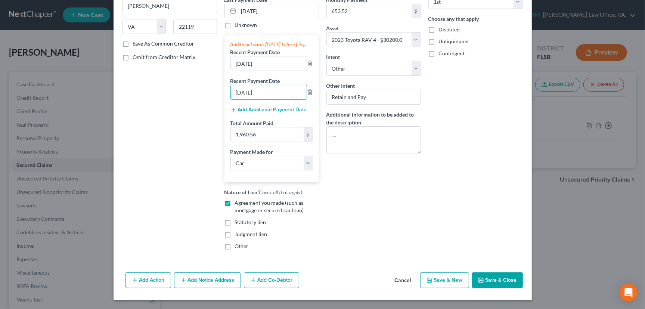
scroll to position [113, 0]
type input "[DATE]"
click at [488, 280] on button "Save & Close" at bounding box center [497, 280] width 51 height 16
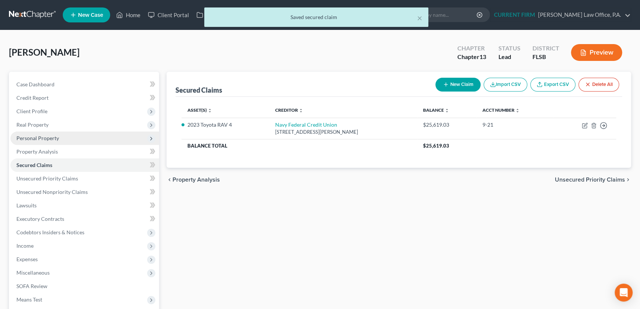
click at [33, 138] on span "Personal Property" at bounding box center [37, 138] width 43 height 6
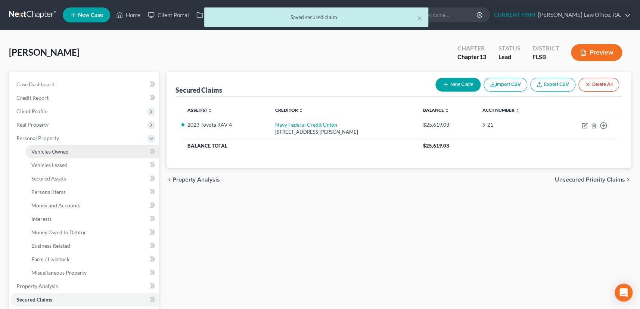
click at [41, 149] on span "Vehicles Owned" at bounding box center [49, 151] width 37 height 6
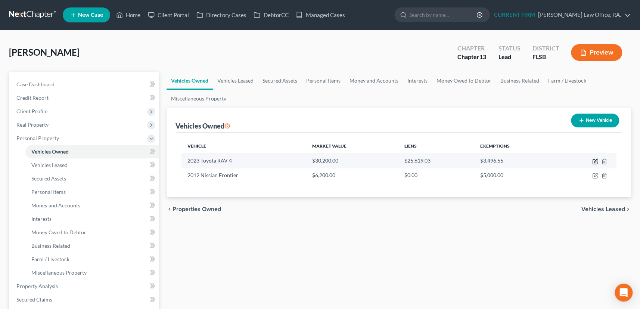
click at [595, 160] on icon "button" at bounding box center [595, 162] width 4 height 4
select select "0"
select select "3"
select select "1"
select select "0"
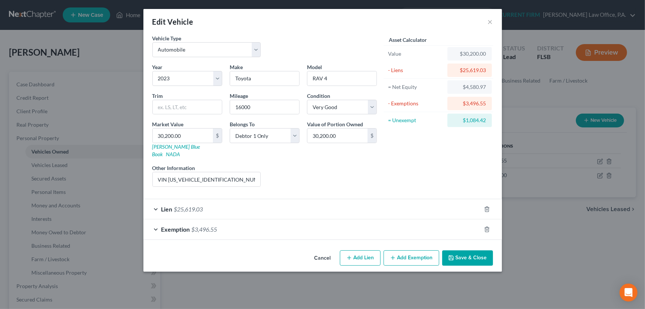
click at [393, 220] on div "Exemption $3,496.55" at bounding box center [312, 229] width 338 height 20
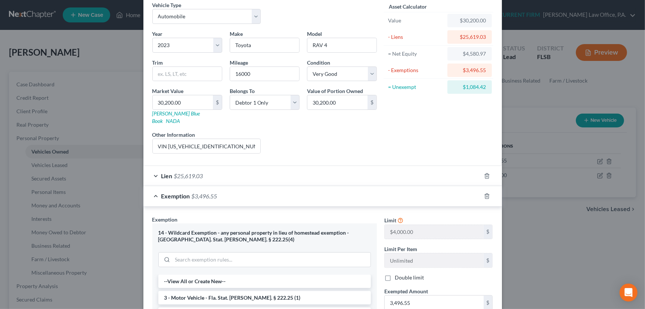
scroll to position [34, 0]
type input "4,000"
click at [424, 186] on div "Exemption $4,000.00" at bounding box center [312, 196] width 338 height 20
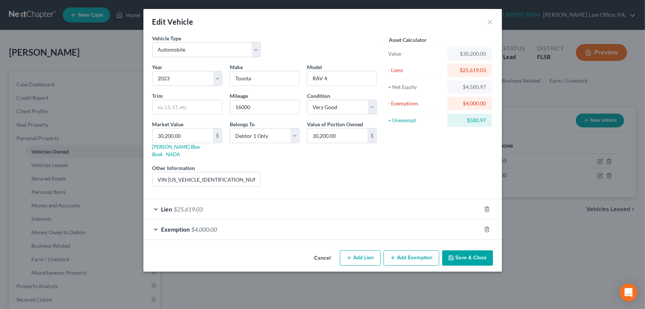
scroll to position [0, 0]
click at [406, 250] on button "Add Exemption" at bounding box center [412, 258] width 56 height 16
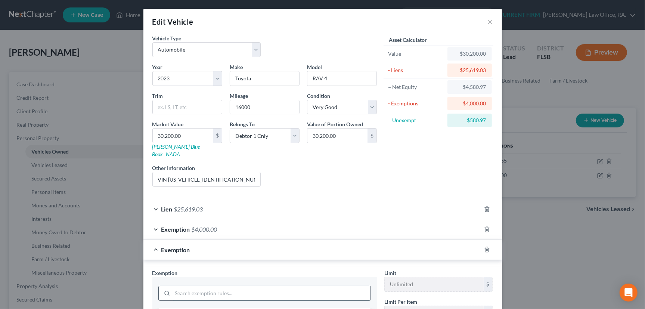
click at [228, 286] on input "search" at bounding box center [272, 293] width 198 height 14
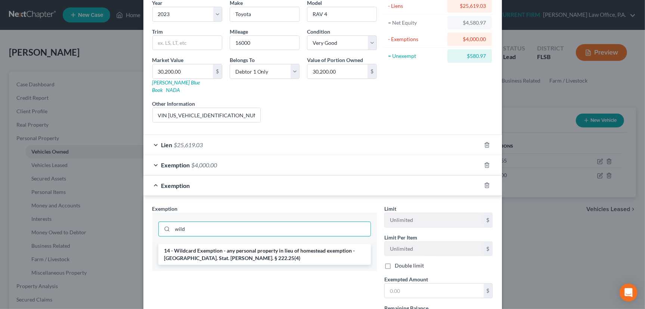
scroll to position [102, 0]
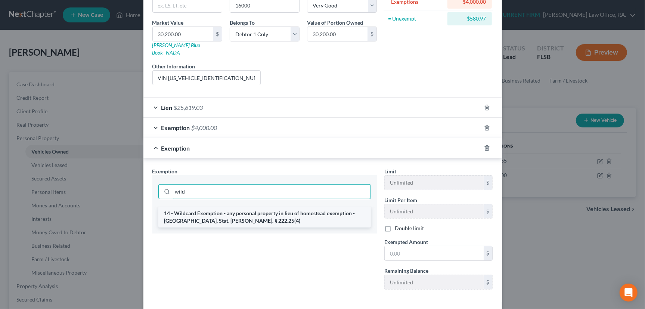
type input "wild"
click at [260, 207] on li "14 - Wildcard Exemption - any personal property in lieu of homestead exemption …" at bounding box center [264, 217] width 213 height 21
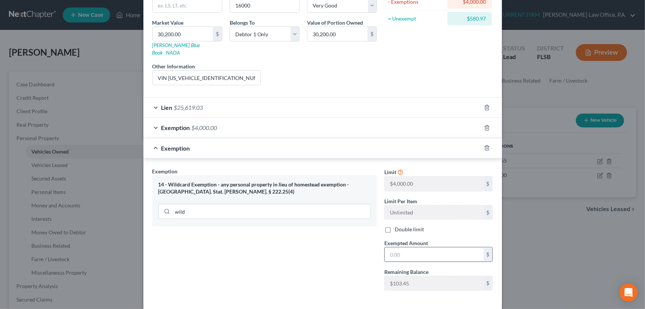
click at [411, 247] on input "text" at bounding box center [434, 254] width 99 height 14
type input "580.97"
click at [409, 142] on div "Exemption $580.97" at bounding box center [312, 148] width 338 height 20
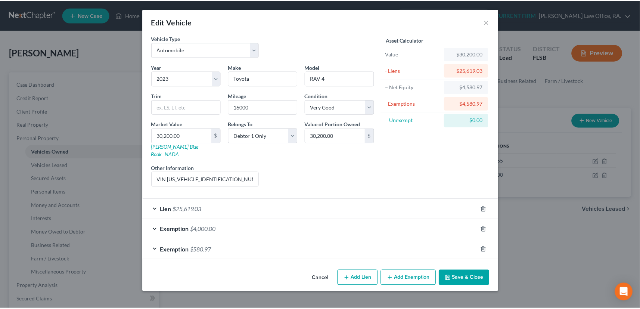
scroll to position [0, 0]
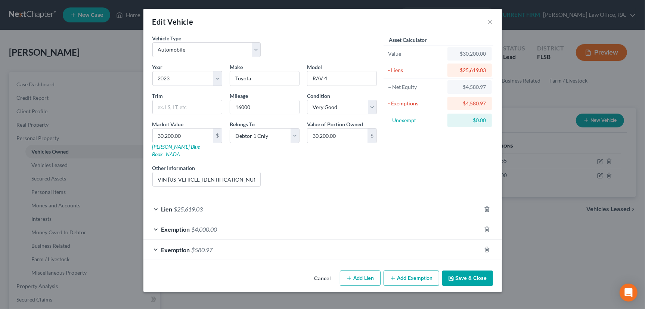
click at [467, 271] on button "Save & Close" at bounding box center [467, 278] width 51 height 16
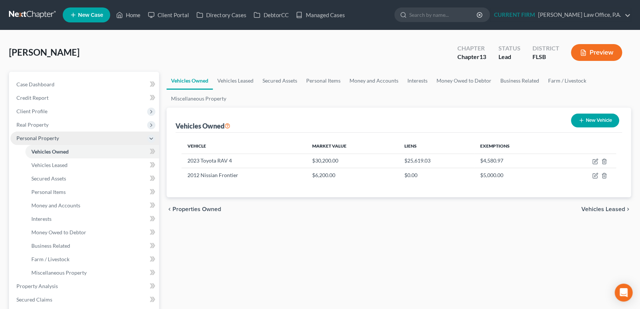
click at [34, 134] on span "Personal Property" at bounding box center [84, 138] width 149 height 13
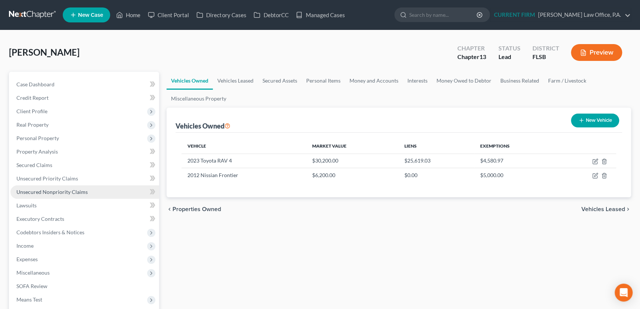
click at [35, 191] on span "Unsecured Nonpriority Claims" at bounding box center [51, 192] width 71 height 6
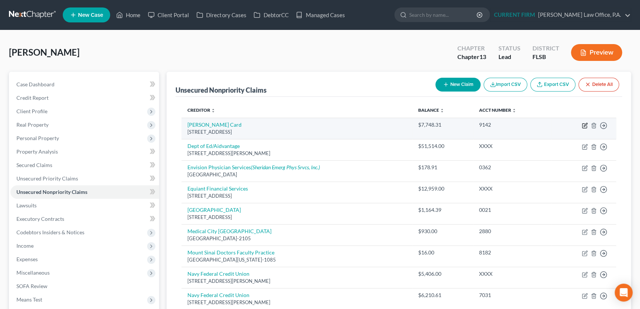
click at [585, 123] on icon "button" at bounding box center [585, 126] width 6 height 6
select select "39"
select select "2"
select select "0"
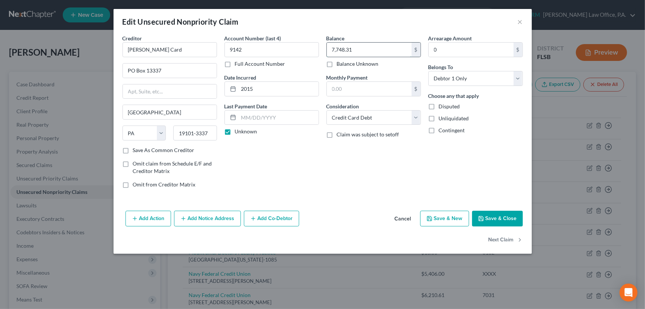
click at [354, 48] on input "7,748.31" at bounding box center [369, 50] width 85 height 14
type input "7,544.78"
click at [501, 217] on button "Save & Close" at bounding box center [497, 219] width 51 height 16
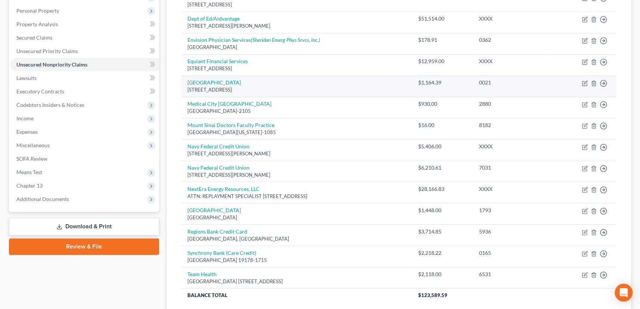
scroll to position [136, 0]
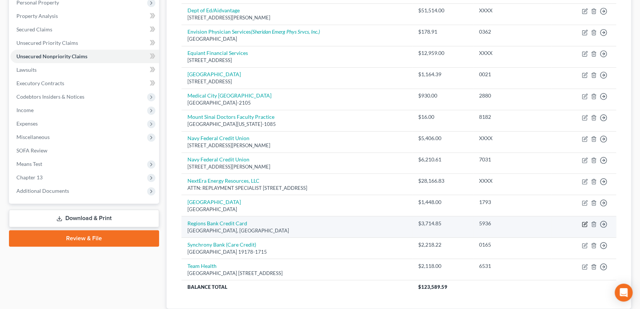
click at [584, 222] on icon "button" at bounding box center [585, 224] width 6 height 6
select select "0"
select select "2"
select select "0"
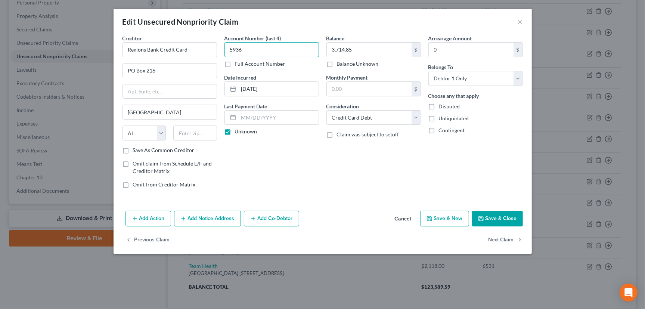
click at [247, 51] on input "5936" at bounding box center [272, 49] width 95 height 15
type input "5936"
click at [352, 49] on input "3,714.85" at bounding box center [369, 50] width 85 height 14
type input "3,632.59"
click at [497, 213] on button "Save & Close" at bounding box center [497, 219] width 51 height 16
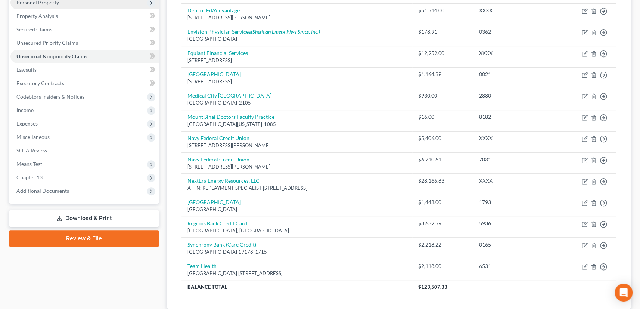
click at [44, 3] on span "Personal Property" at bounding box center [37, 2] width 43 height 6
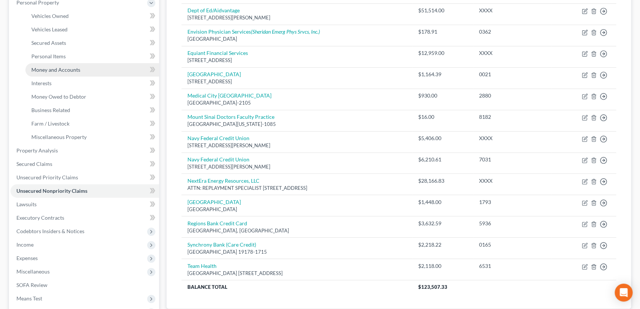
click at [51, 69] on span "Money and Accounts" at bounding box center [55, 69] width 49 height 6
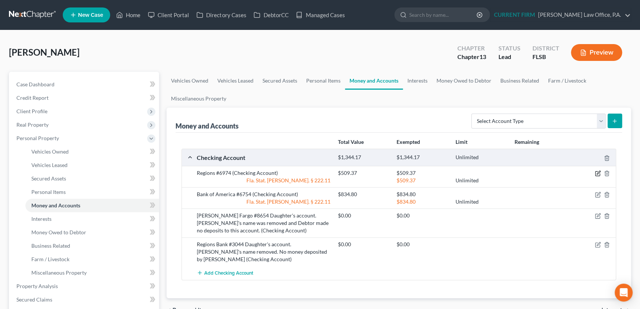
click at [596, 171] on icon "button" at bounding box center [598, 173] width 6 height 6
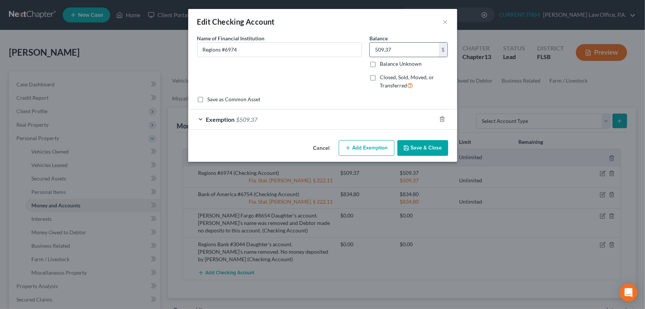
click at [392, 49] on input "509.37" at bounding box center [404, 50] width 69 height 14
type input "419.94"
click at [411, 116] on div "Exemption $509.37" at bounding box center [312, 119] width 248 height 20
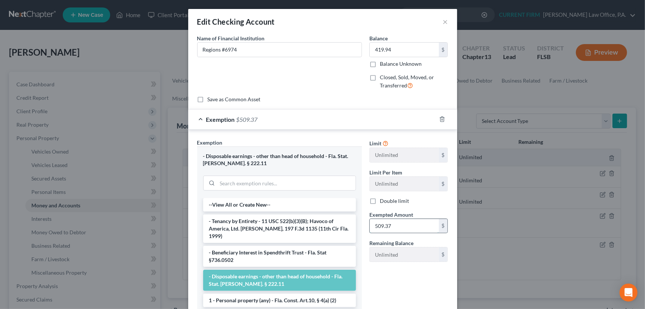
click at [397, 221] on input "509.37" at bounding box center [404, 226] width 69 height 14
type input "419.94"
click at [355, 121] on div "Exemption $419.94" at bounding box center [312, 119] width 248 height 20
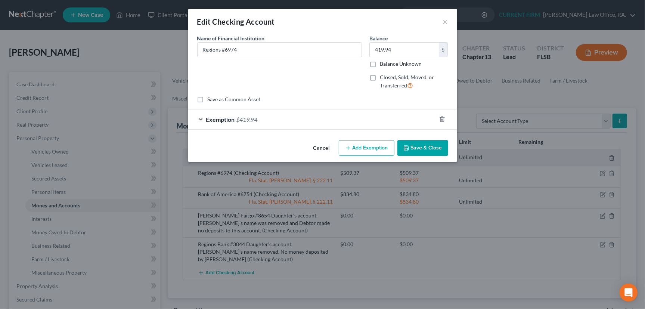
click at [424, 147] on button "Save & Close" at bounding box center [422, 148] width 51 height 16
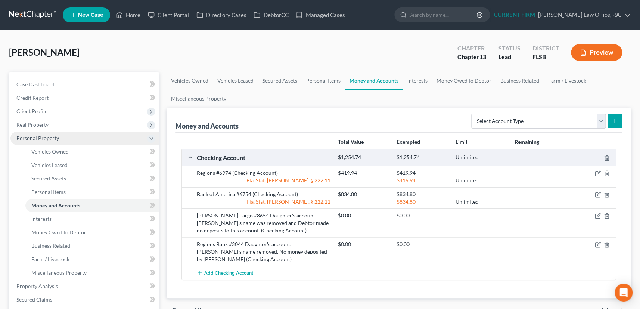
click at [44, 137] on span "Personal Property" at bounding box center [37, 138] width 43 height 6
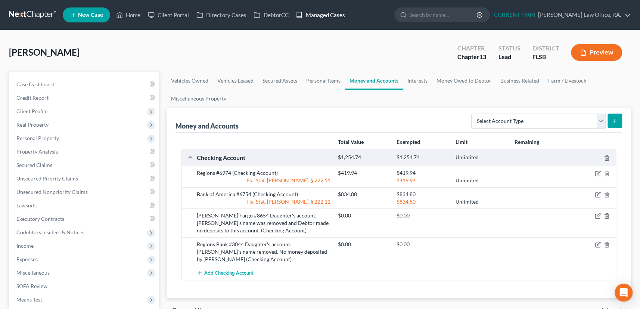
click at [327, 14] on link "Managed Cases" at bounding box center [320, 14] width 56 height 13
